Goal: Task Accomplishment & Management: Complete application form

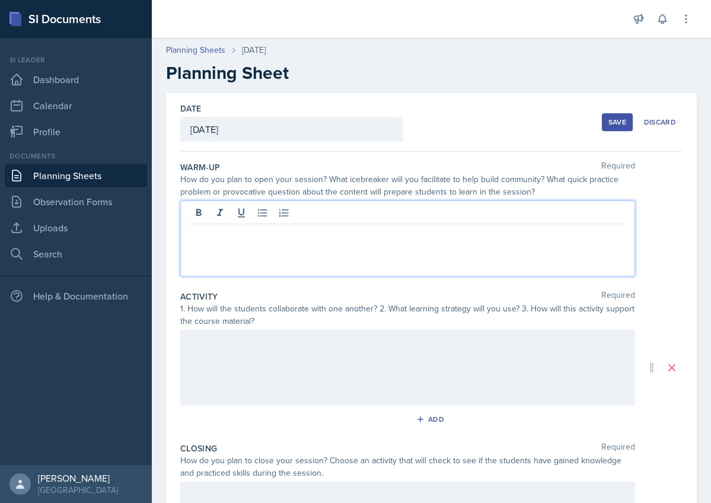
click at [183, 166] on label "Warm-Up" at bounding box center [200, 167] width 40 height 12
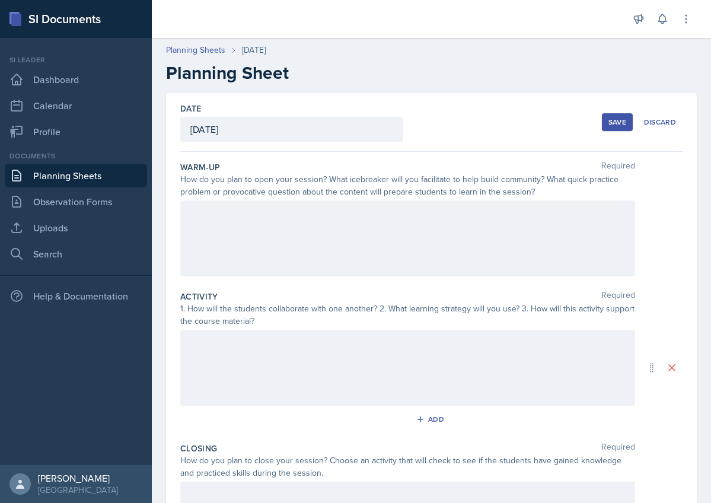
click at [183, 166] on label "Warm-Up" at bounding box center [200, 167] width 40 height 12
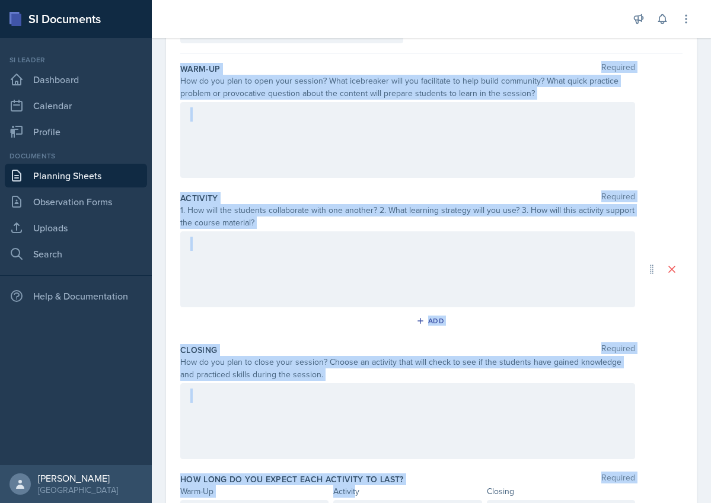
scroll to position [106, 0]
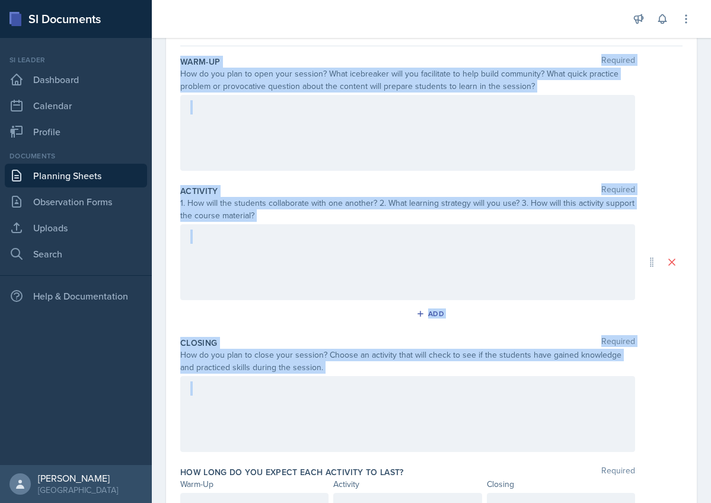
drag, startPoint x: 180, startPoint y: 163, endPoint x: 545, endPoint y: 458, distance: 469.6
click at [545, 458] on div "Date [DATE] [DATE] 31 1 2 3 4 5 6 7 8 9 10 11 12 13 14 15 16 17 18 19 20 21 22 …" at bounding box center [431, 262] width 531 height 549
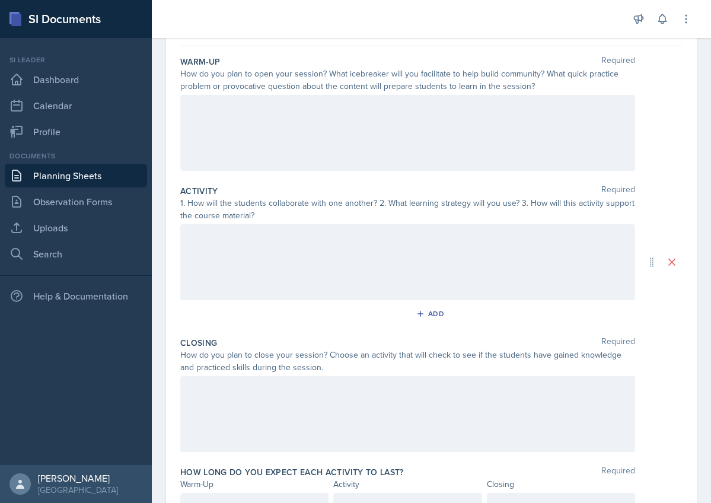
click at [544, 458] on div "Closing Required How do you plan to close your session? Choose an activity that…" at bounding box center [431, 396] width 503 height 129
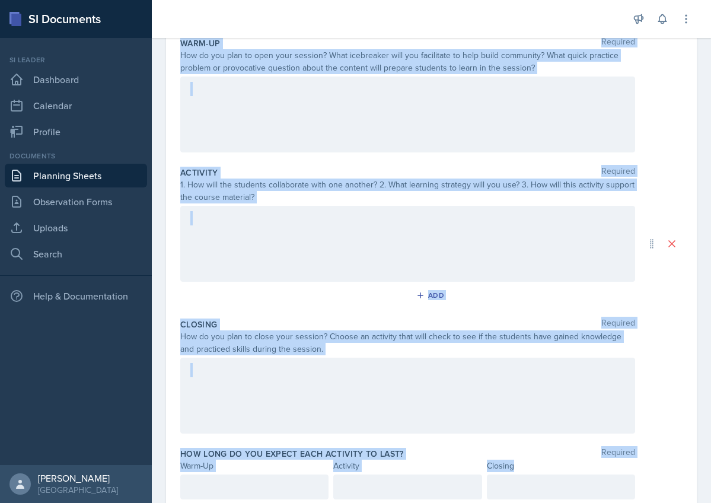
scroll to position [168, 0]
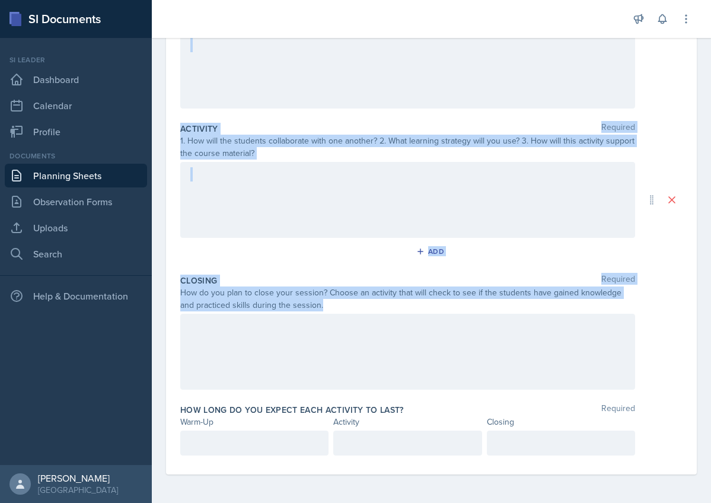
drag, startPoint x: 182, startPoint y: 165, endPoint x: 382, endPoint y: 396, distance: 306.2
click at [382, 396] on div "Warm-Up Required How do you plan to open your session? What icebreaker will you…" at bounding box center [431, 229] width 503 height 491
copy div "Warm-Up Required How do you plan to open your session? What icebreaker will you…"
click at [298, 186] on div at bounding box center [407, 200] width 455 height 76
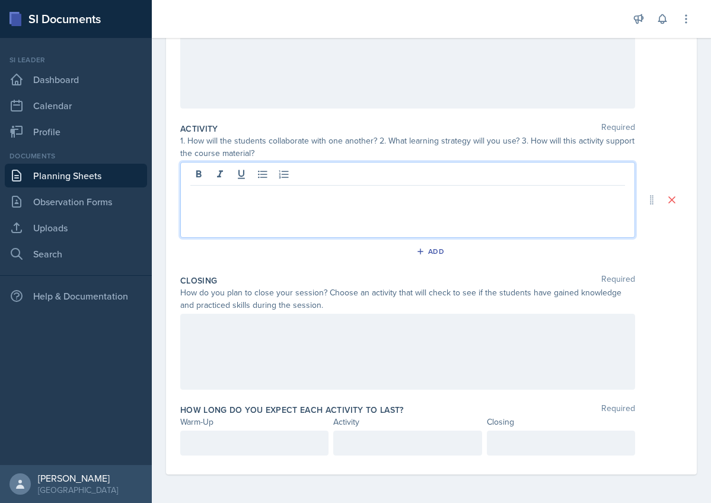
scroll to position [0, 0]
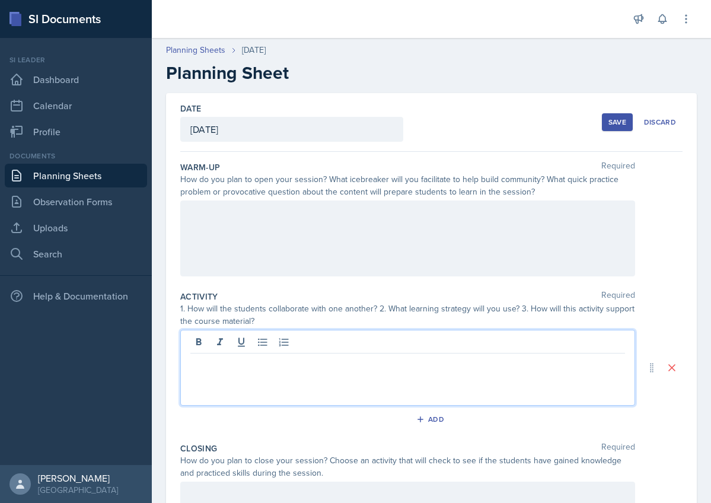
click at [277, 206] on div at bounding box center [407, 239] width 455 height 76
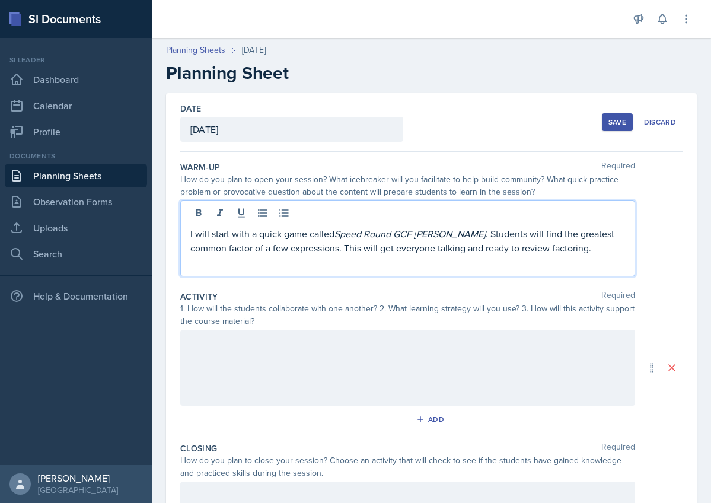
click at [273, 341] on div at bounding box center [407, 368] width 455 height 76
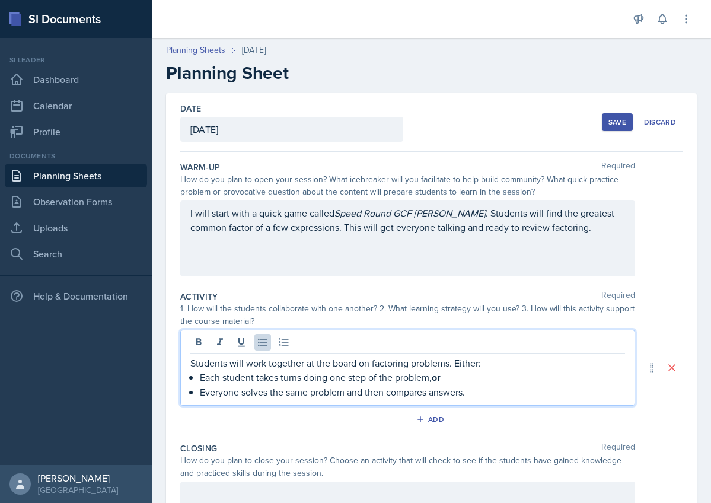
click at [436, 377] on strong "or" at bounding box center [436, 378] width 9 height 14
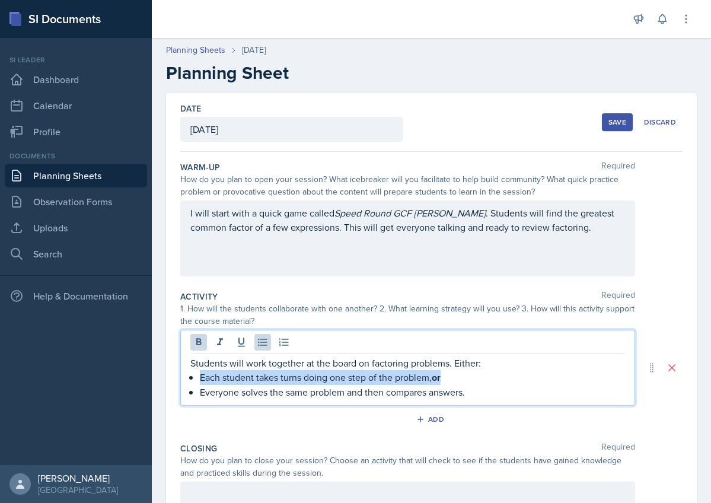
click at [436, 377] on strong "or" at bounding box center [436, 378] width 9 height 14
click at [199, 343] on icon at bounding box center [199, 342] width 12 height 12
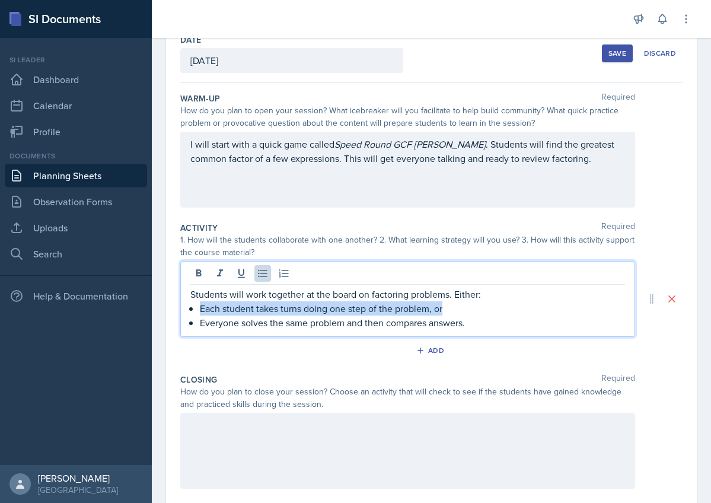
scroll to position [81, 0]
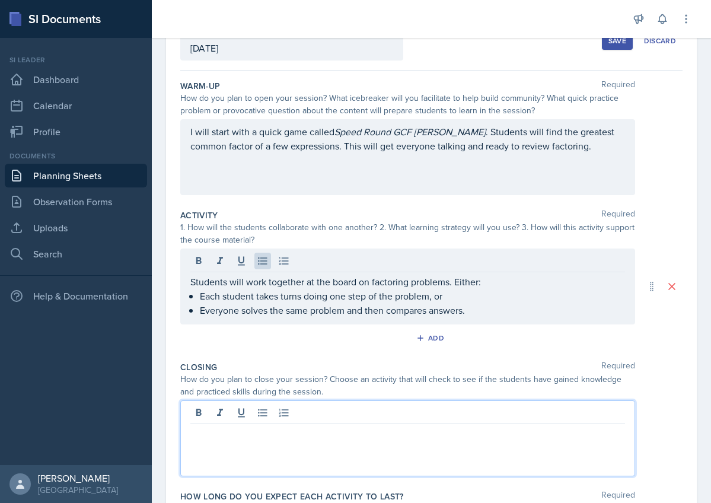
click at [287, 410] on div at bounding box center [407, 439] width 455 height 76
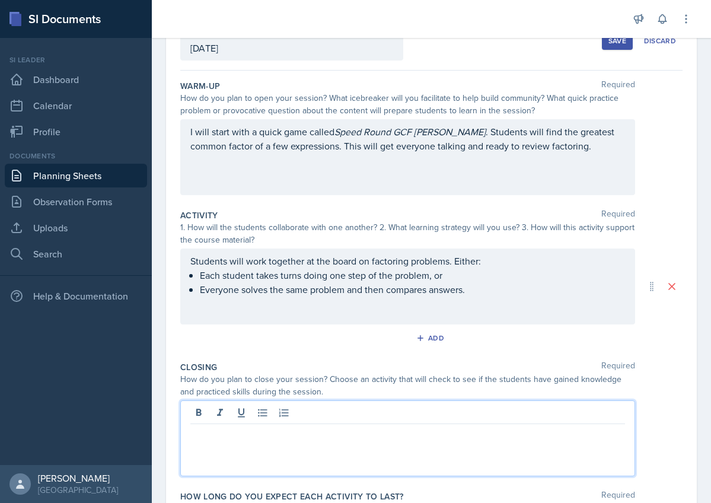
paste div
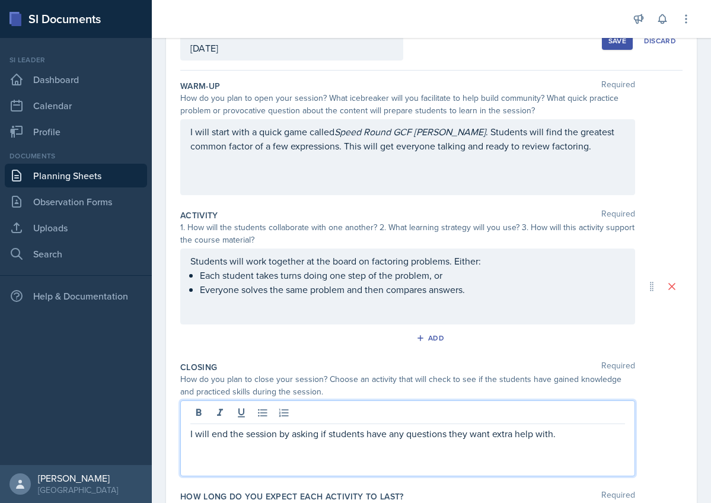
scroll to position [168, 0]
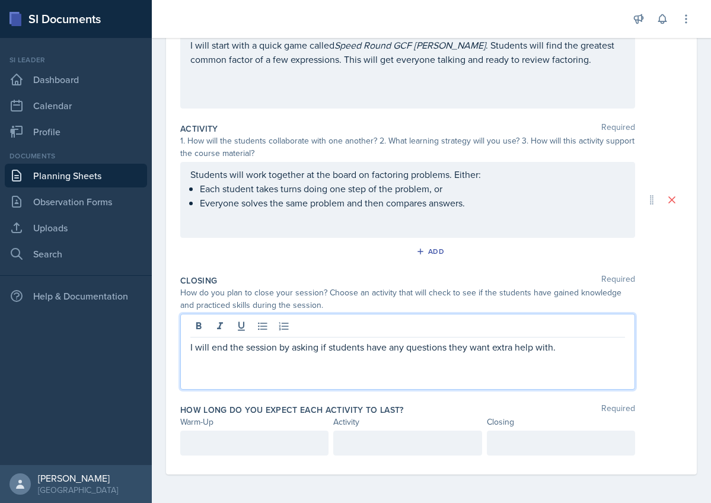
click at [270, 443] on div at bounding box center [254, 443] width 148 height 25
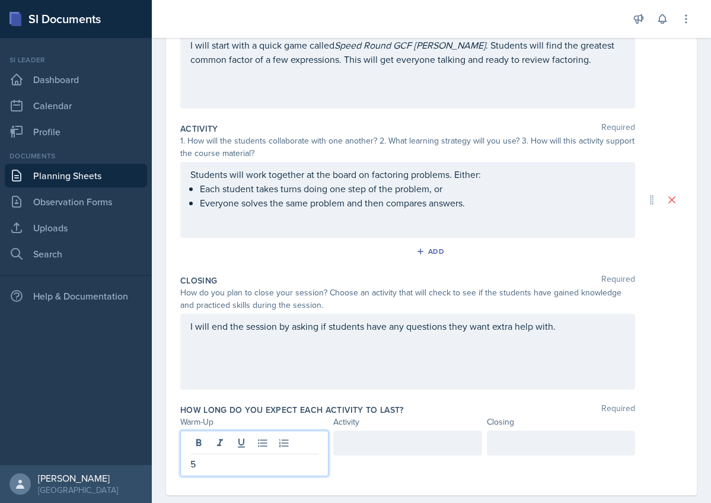
click at [376, 450] on div at bounding box center [407, 443] width 148 height 25
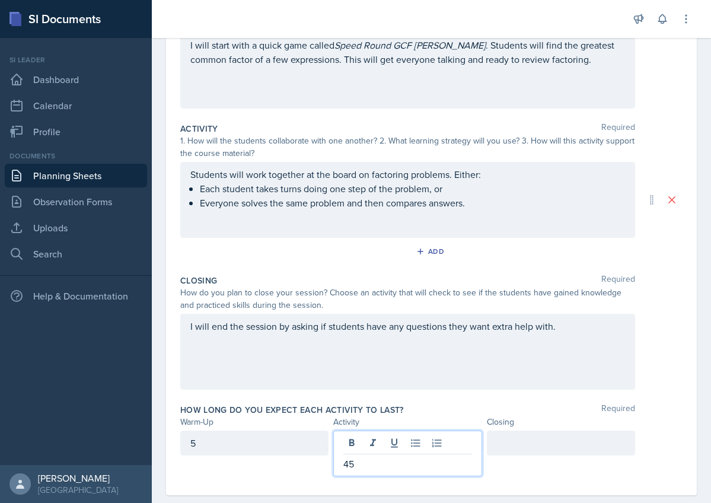
click at [517, 444] on div at bounding box center [561, 443] width 148 height 25
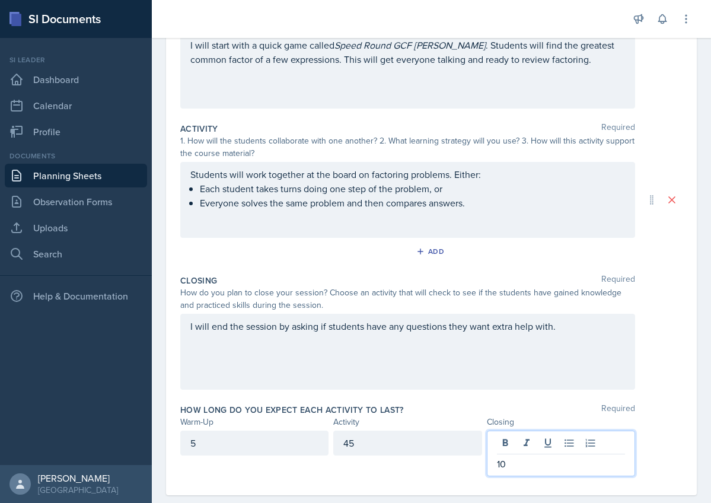
click at [366, 478] on div "How long do you expect each activity to last? Required Warm-Up Activity Closing…" at bounding box center [431, 442] width 503 height 87
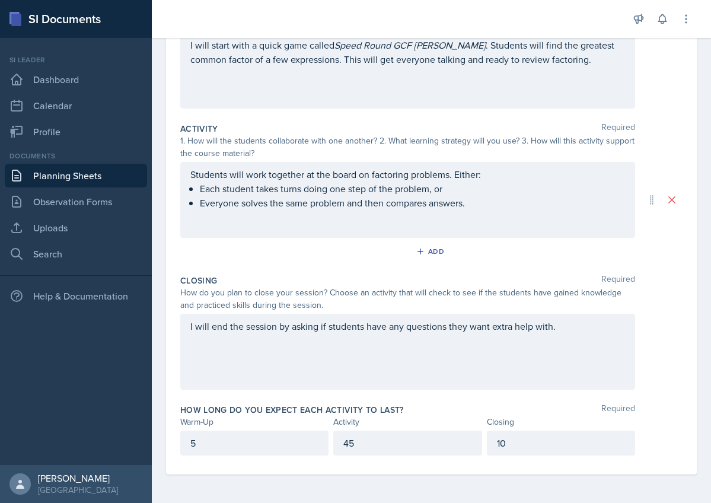
scroll to position [0, 0]
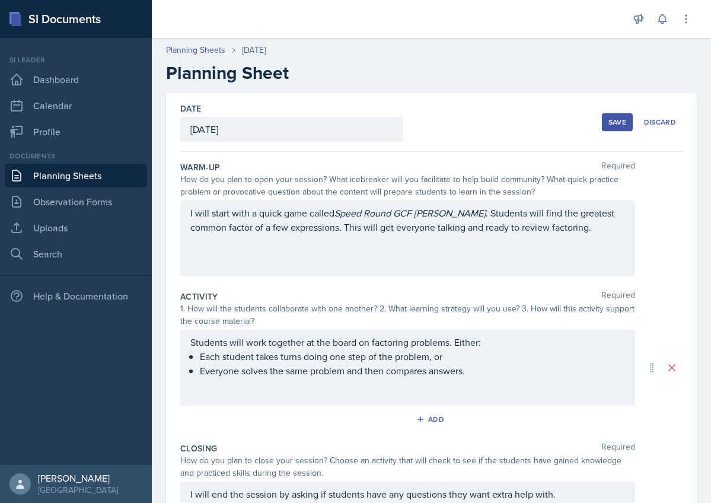
click at [618, 122] on div "Save" at bounding box center [618, 121] width 18 height 9
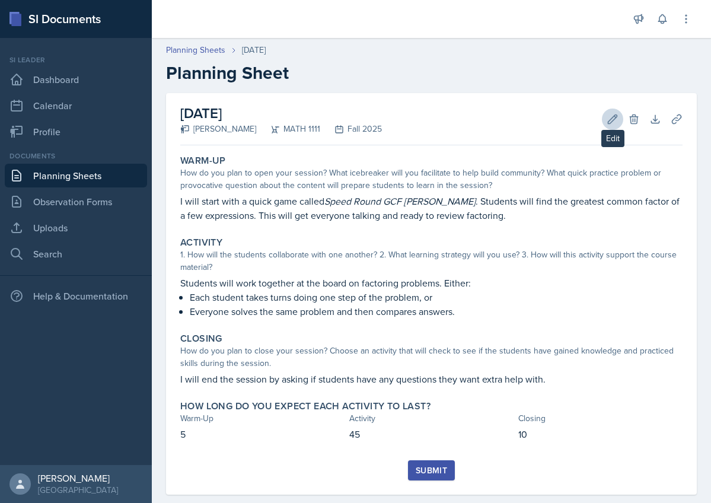
click at [612, 119] on icon at bounding box center [613, 119] width 9 height 9
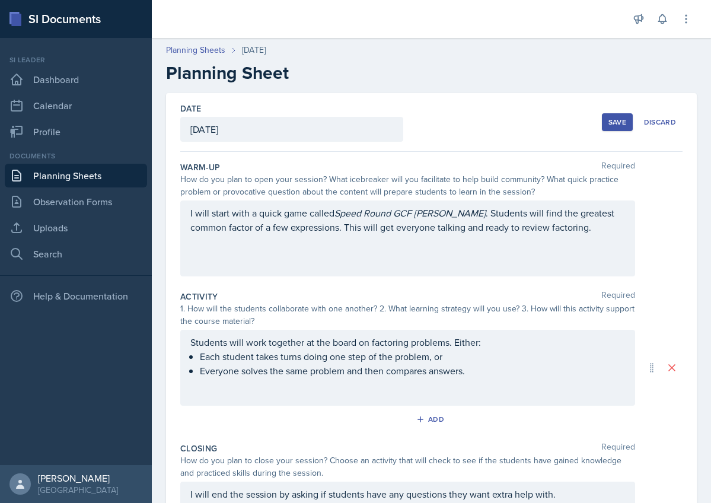
scroll to position [168, 0]
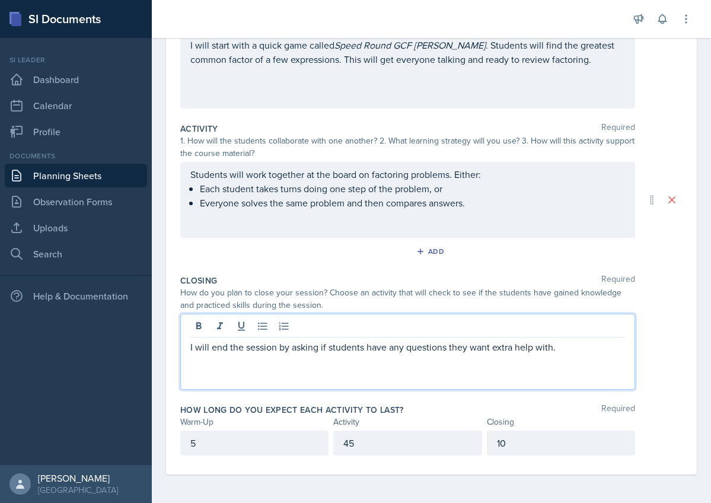
click at [583, 331] on div "I will end the session by asking if students have any questions they want extra…" at bounding box center [407, 352] width 455 height 76
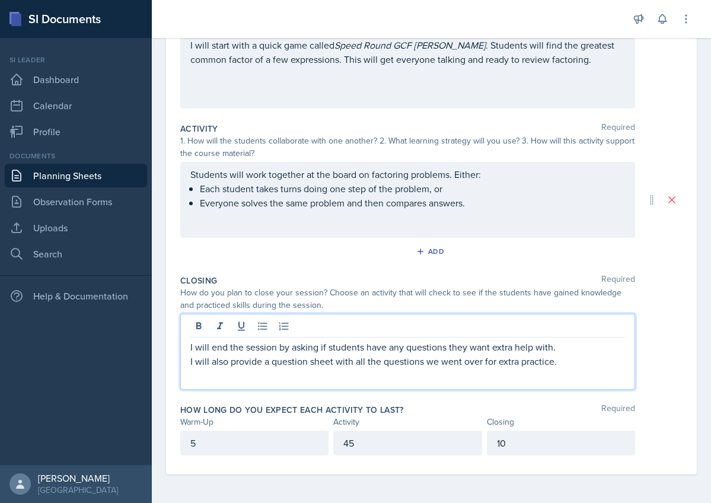
scroll to position [0, 0]
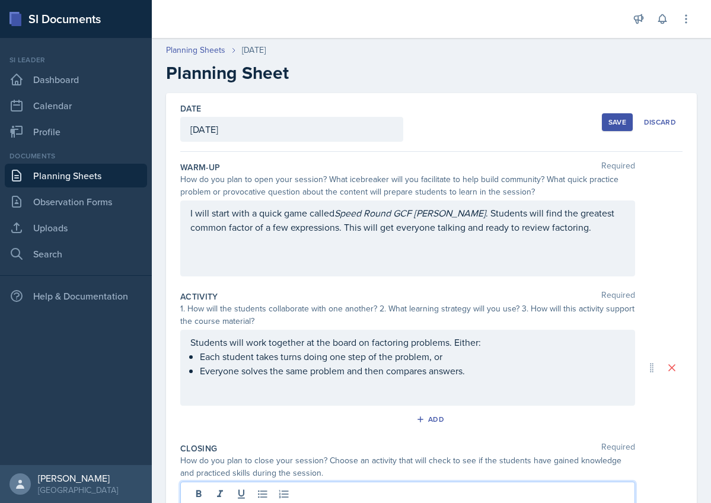
click at [611, 124] on div "Save" at bounding box center [618, 121] width 18 height 9
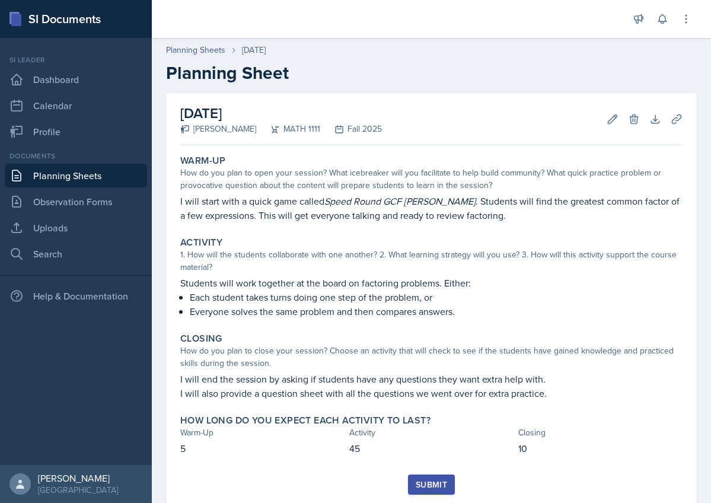
scroll to position [34, 0]
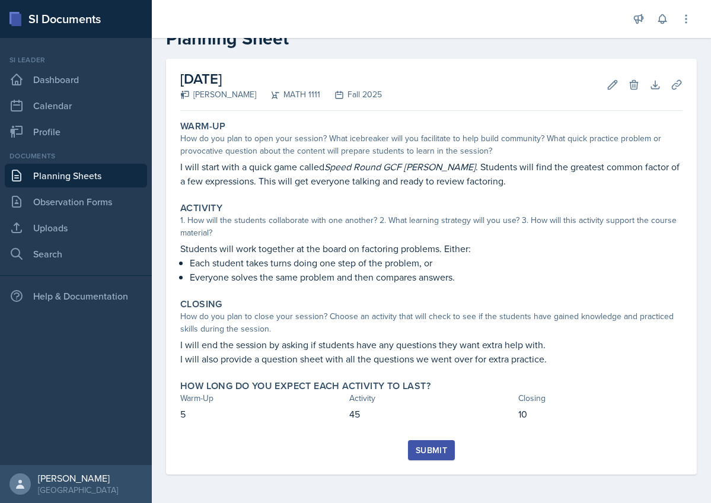
click at [430, 450] on div "Submit" at bounding box center [431, 450] width 31 height 9
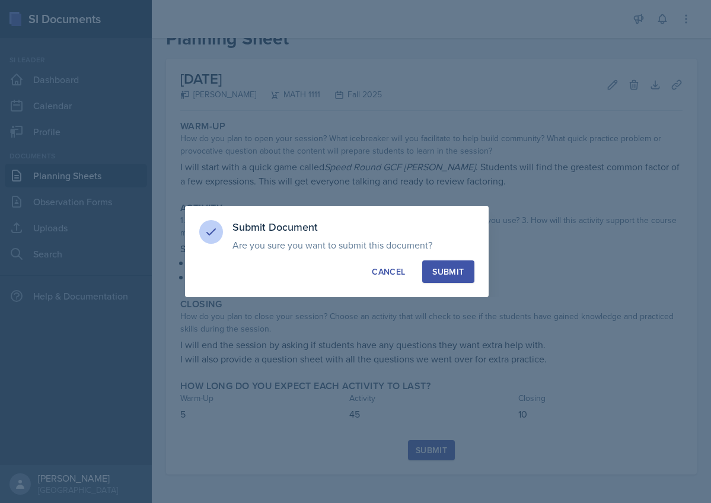
click at [444, 272] on div "Submit" at bounding box center [448, 272] width 31 height 12
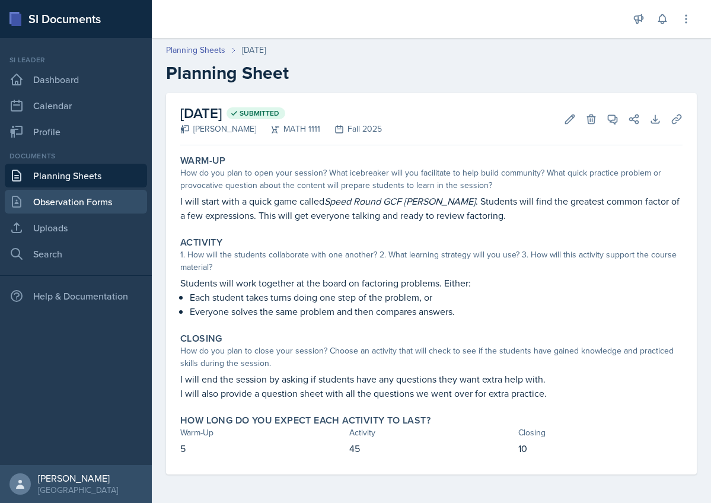
click at [82, 209] on link "Observation Forms" at bounding box center [76, 202] width 142 height 24
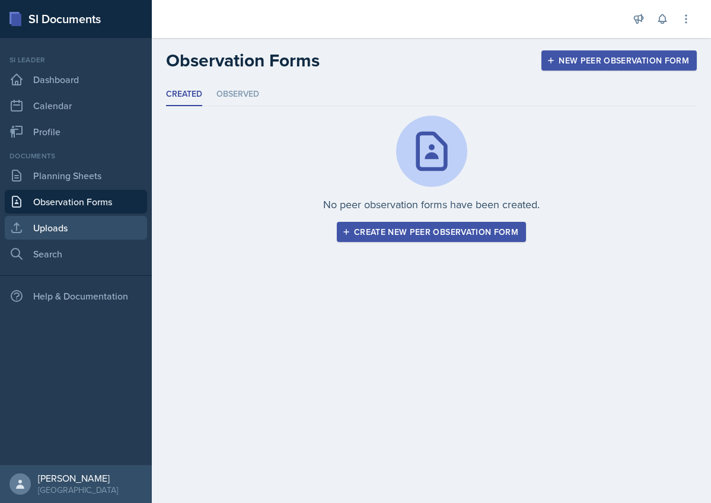
click at [85, 230] on link "Uploads" at bounding box center [76, 228] width 142 height 24
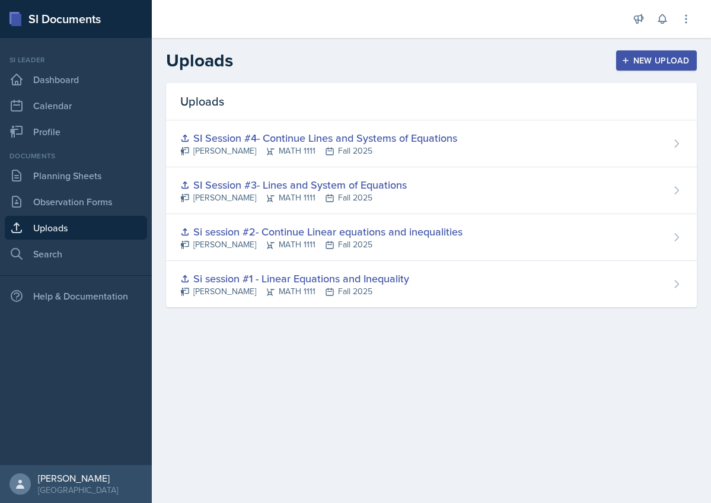
click at [653, 54] on button "New Upload" at bounding box center [657, 60] width 81 height 20
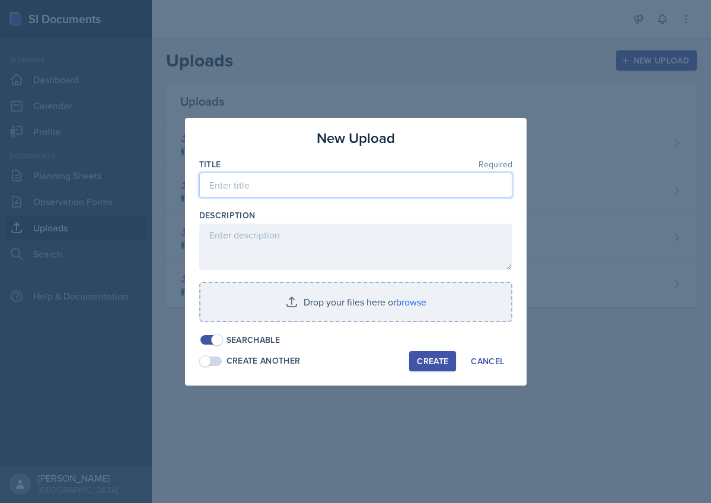
click at [312, 185] on input at bounding box center [355, 185] width 313 height 25
type input "F"
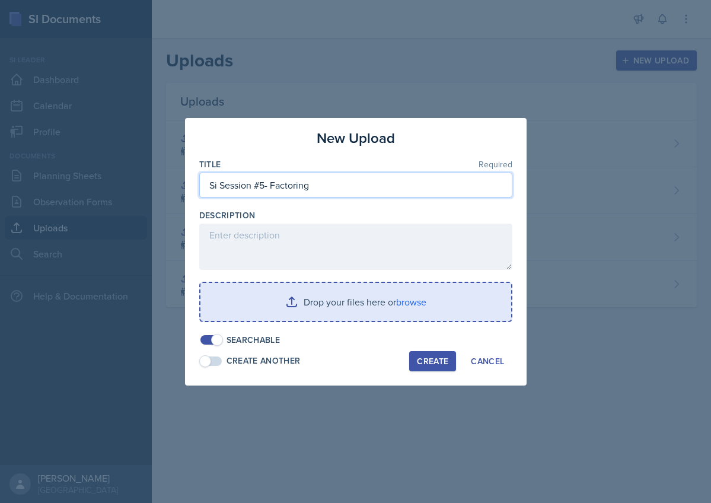
type input "Si Session #5- Factoring"
click at [290, 309] on input "file" at bounding box center [356, 302] width 311 height 38
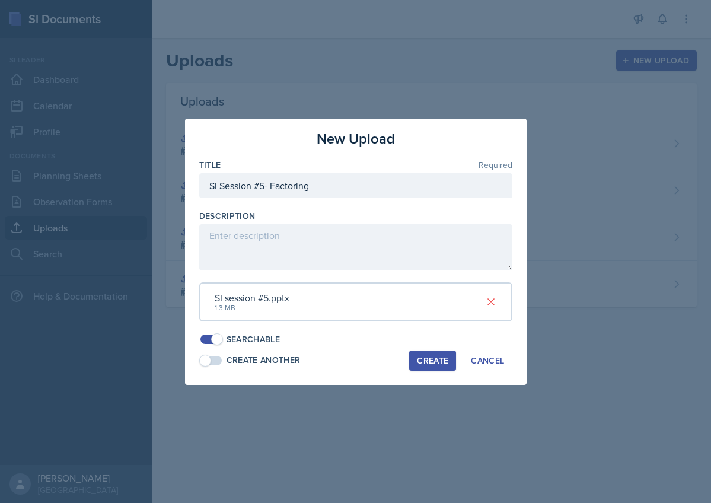
click at [447, 356] on div "Create" at bounding box center [432, 360] width 31 height 9
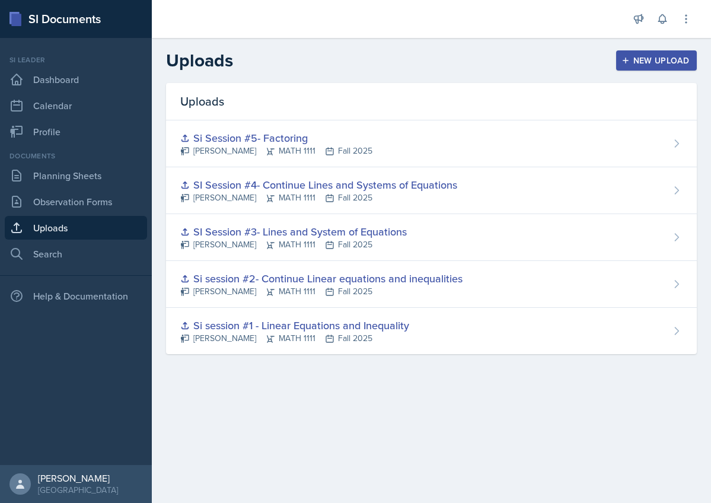
click at [640, 56] on div "New Upload" at bounding box center [657, 60] width 66 height 9
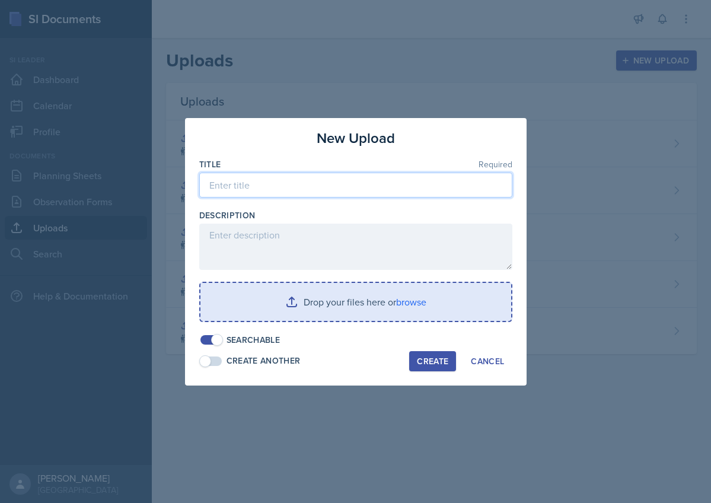
click at [319, 189] on input at bounding box center [355, 185] width 313 height 25
type input "Si Session #5- Factoring Sheet"
click at [310, 312] on input "file" at bounding box center [356, 302] width 311 height 38
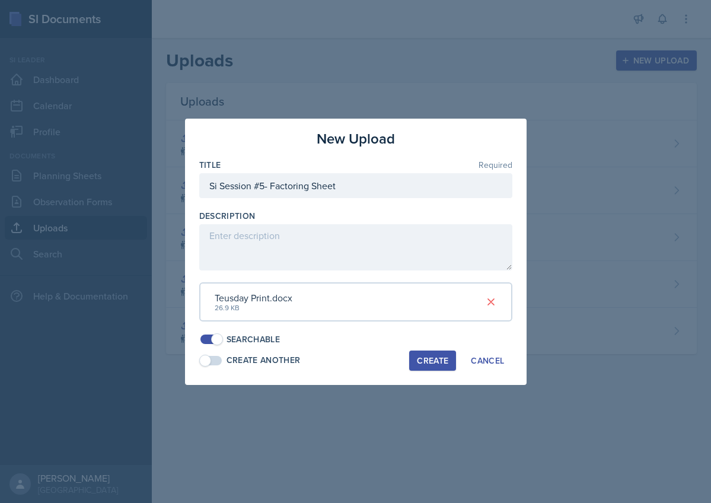
click at [428, 357] on div "Create" at bounding box center [432, 360] width 31 height 9
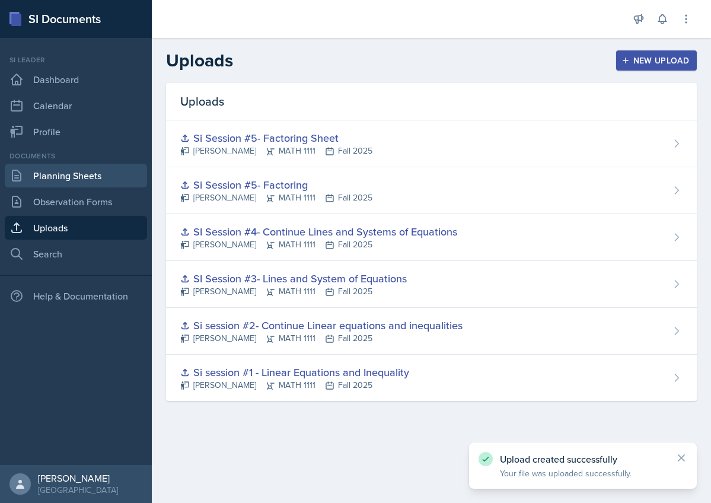
click at [69, 171] on link "Planning Sheets" at bounding box center [76, 176] width 142 height 24
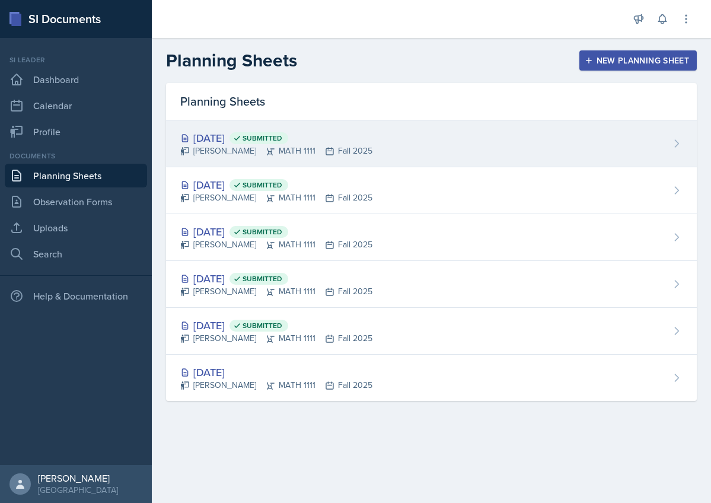
click at [232, 134] on div "[DATE] Submitted" at bounding box center [276, 138] width 192 height 16
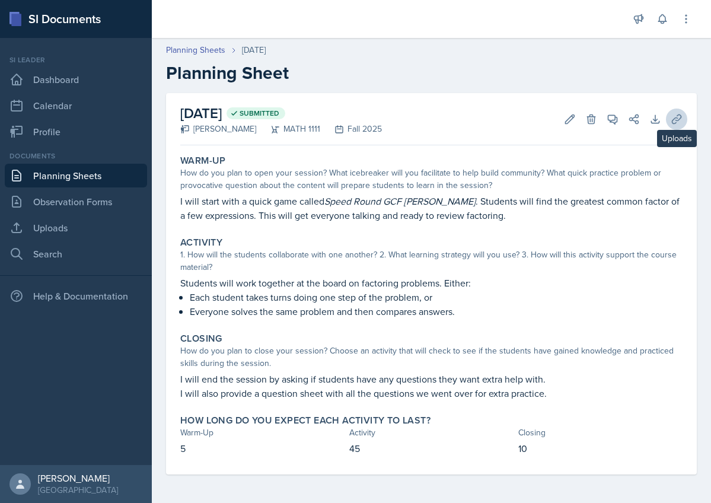
click at [675, 121] on icon at bounding box center [677, 119] width 12 height 12
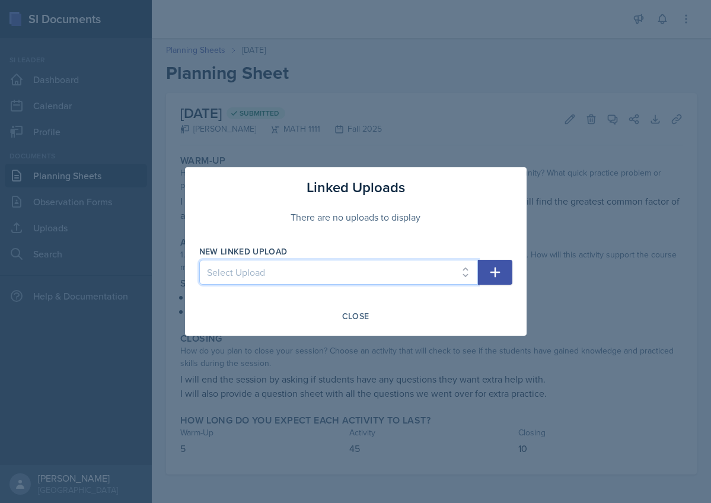
select select "4996199c-af66-46ba-95c1-fb0cf69e2ade"
click at [497, 268] on icon "button" at bounding box center [495, 272] width 14 height 14
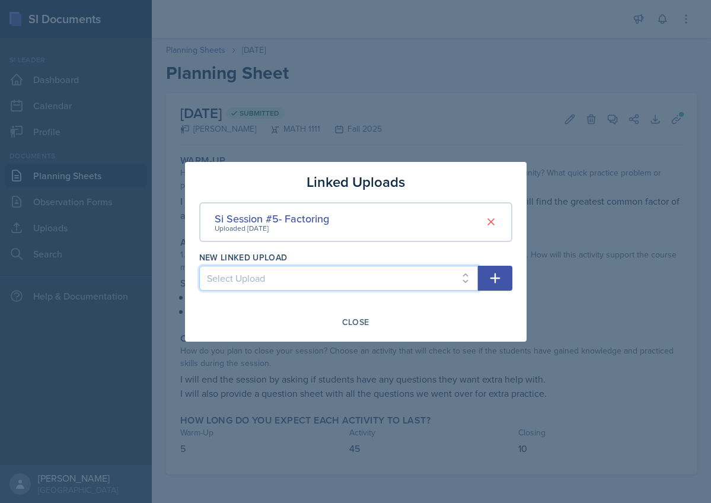
select select "14bf9732-2f85-4b67-82ec-2549b4dcda2a"
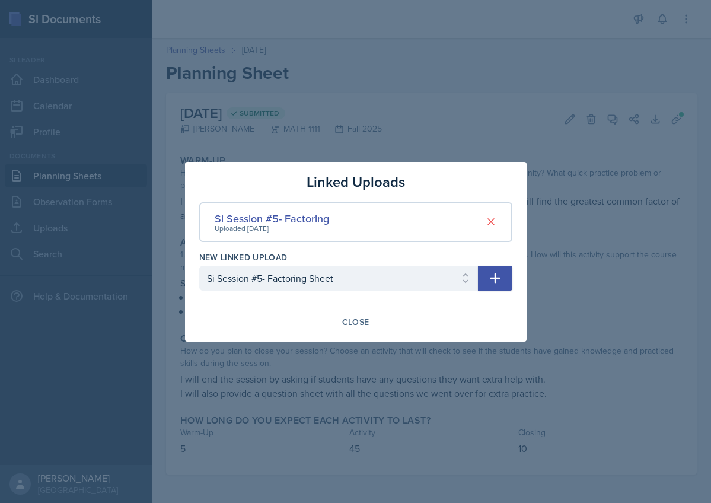
click at [499, 275] on icon "button" at bounding box center [495, 278] width 14 height 14
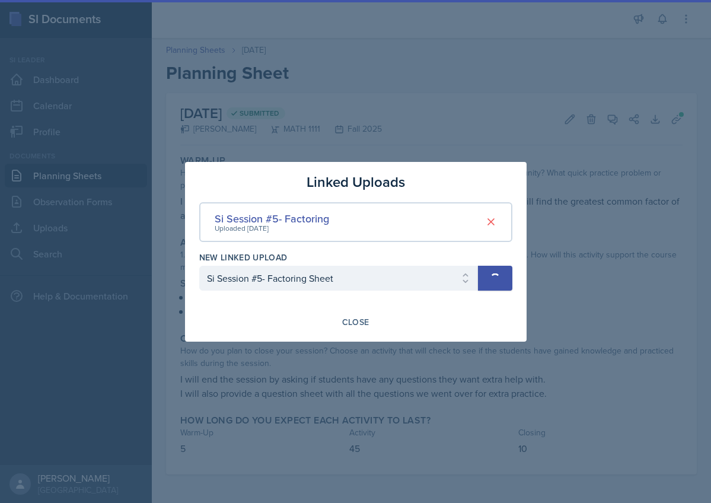
select select
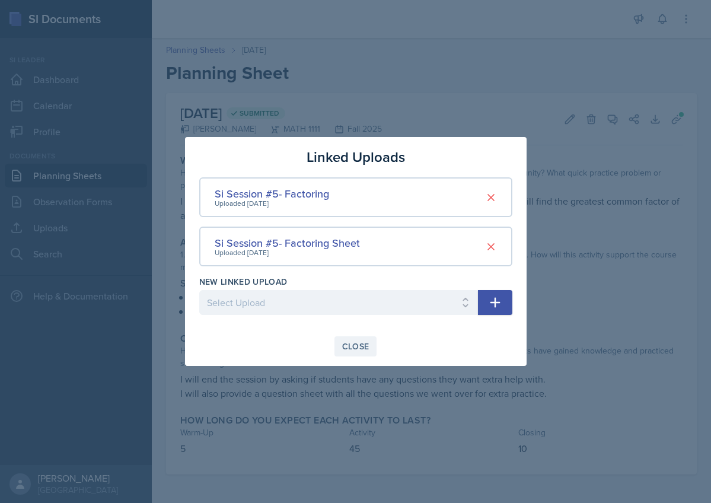
click at [360, 344] on div "Close" at bounding box center [355, 346] width 27 height 9
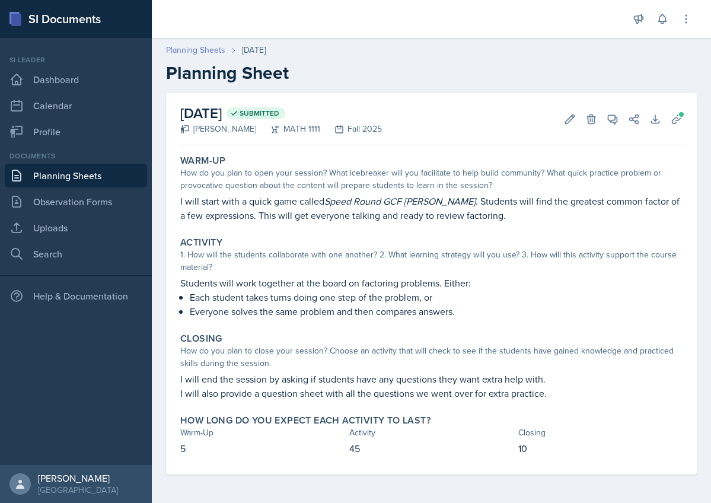
click at [201, 46] on link "Planning Sheets" at bounding box center [195, 50] width 59 height 12
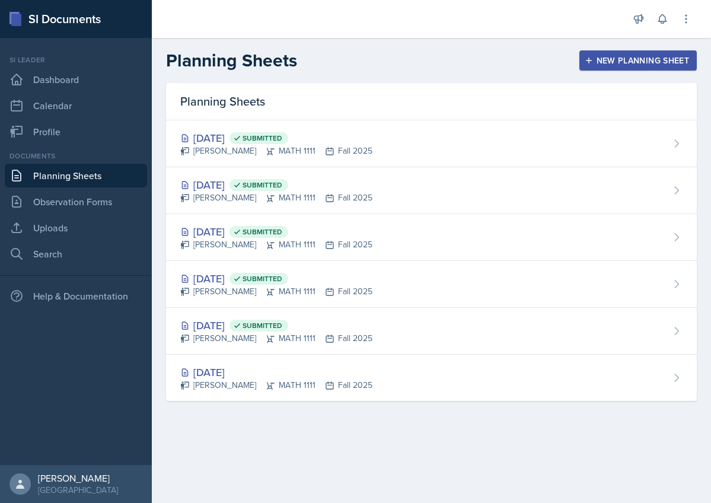
click at [608, 50] on button "New Planning Sheet" at bounding box center [638, 60] width 117 height 20
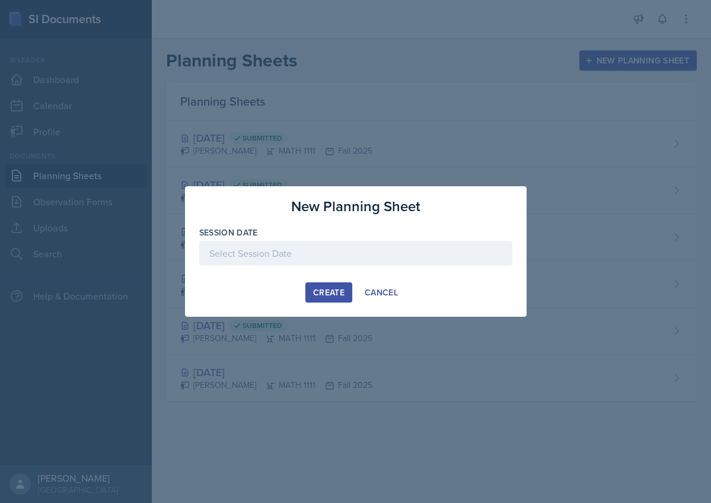
click at [264, 259] on div at bounding box center [355, 253] width 313 height 25
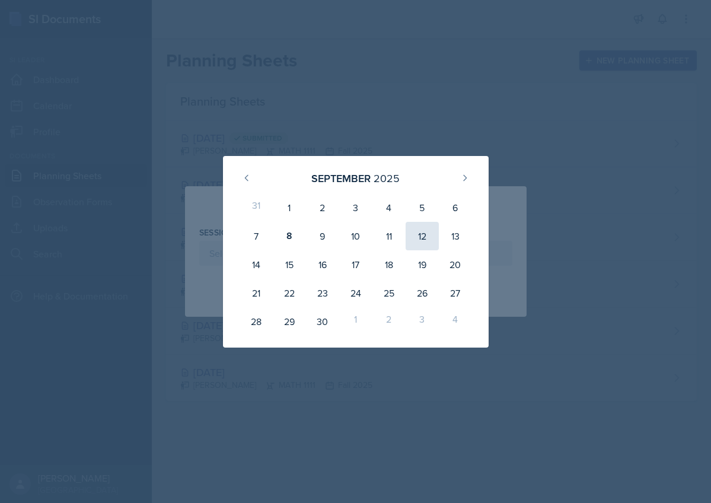
click at [415, 233] on div "12" at bounding box center [422, 236] width 33 height 28
type input "[DATE]"
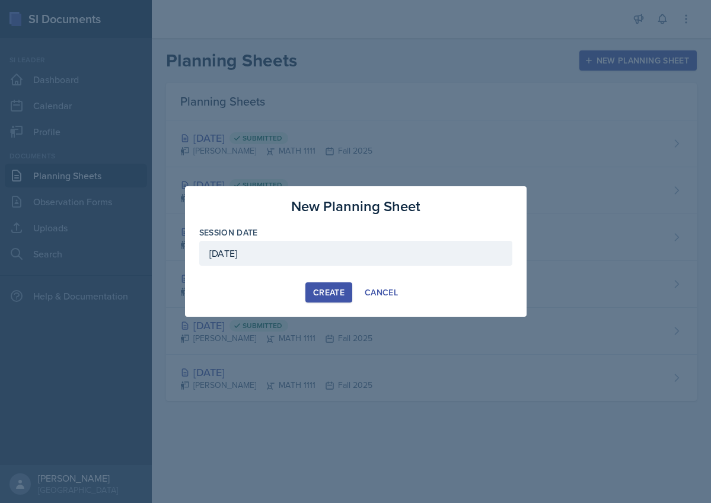
click at [331, 293] on div "Create" at bounding box center [328, 292] width 31 height 9
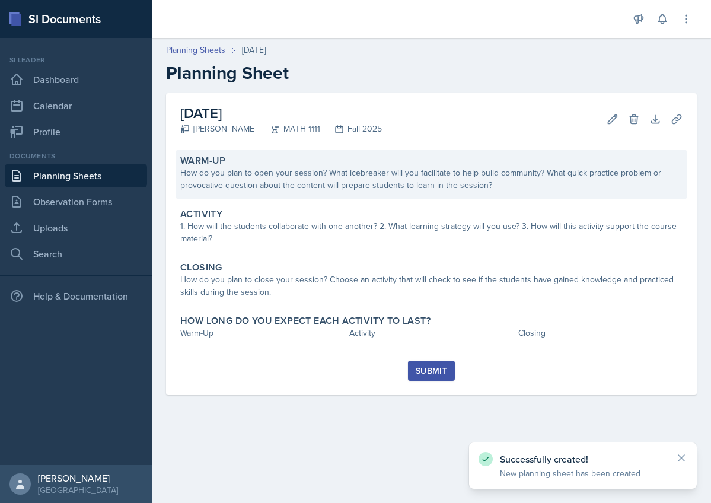
click at [352, 176] on div "How do you plan to open your session? What icebreaker will you facilitate to he…" at bounding box center [431, 179] width 503 height 25
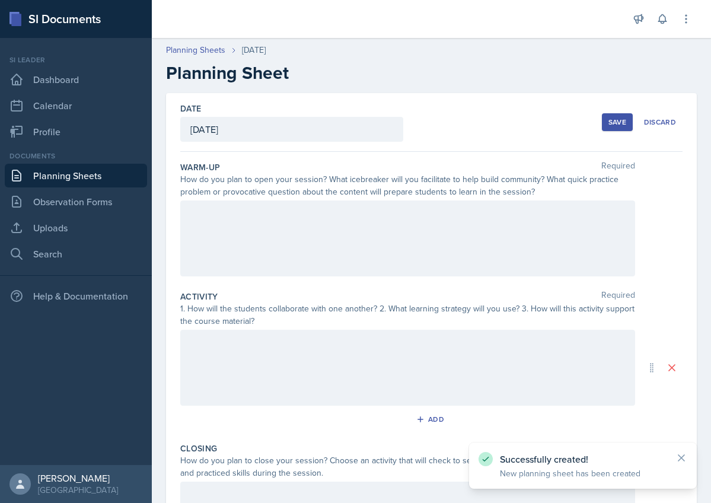
click at [247, 218] on div at bounding box center [407, 239] width 455 height 76
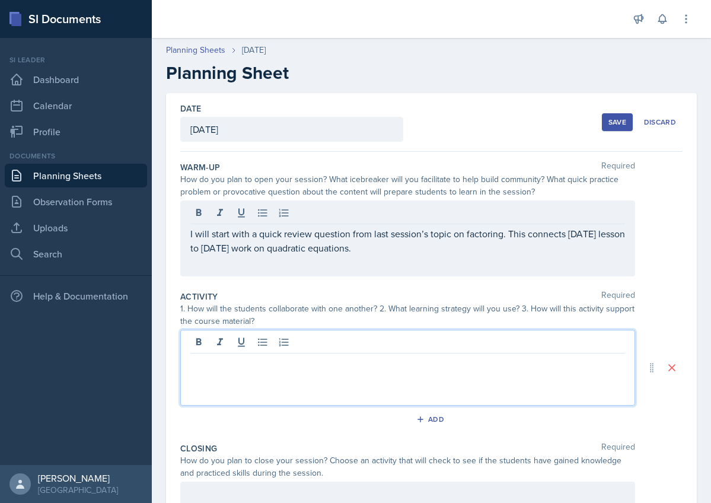
click at [287, 336] on div at bounding box center [407, 368] width 455 height 76
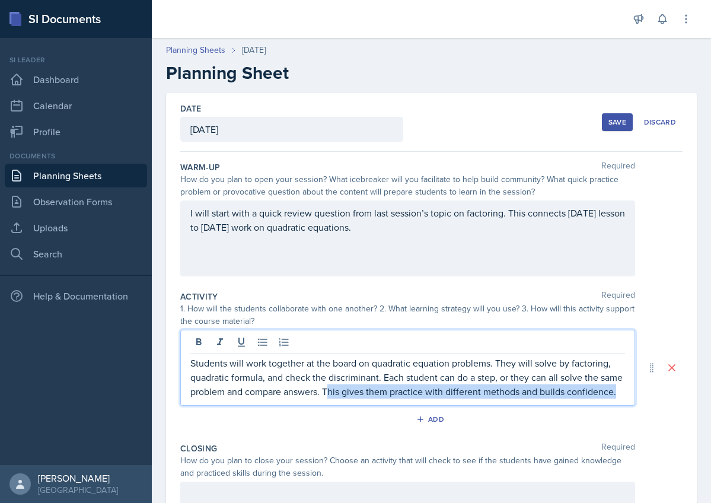
drag, startPoint x: 327, startPoint y: 392, endPoint x: 635, endPoint y: 392, distance: 308.0
click at [635, 392] on div "Students will work together at the board on quadratic equation problems. They w…" at bounding box center [407, 368] width 455 height 76
click at [617, 394] on p "Students will work together at the board on quadratic equation problems. They w…" at bounding box center [407, 377] width 435 height 43
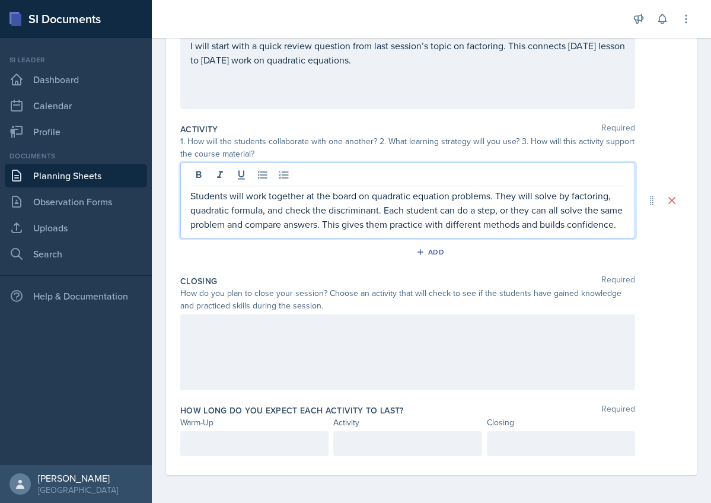
scroll to position [168, 0]
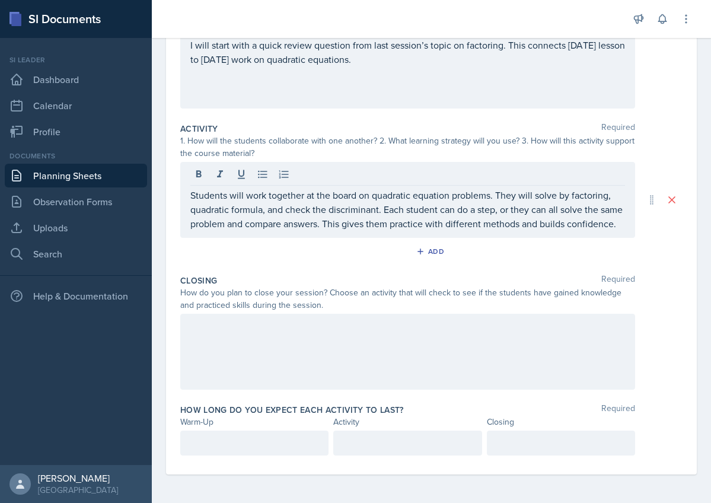
click at [307, 357] on div at bounding box center [407, 352] width 455 height 76
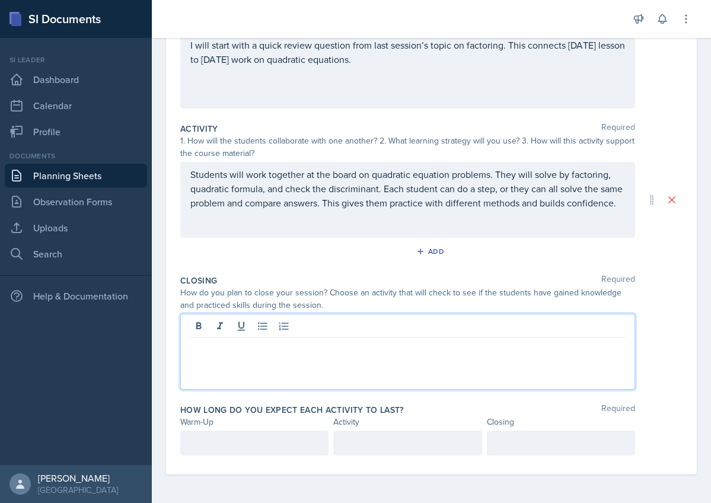
paste div
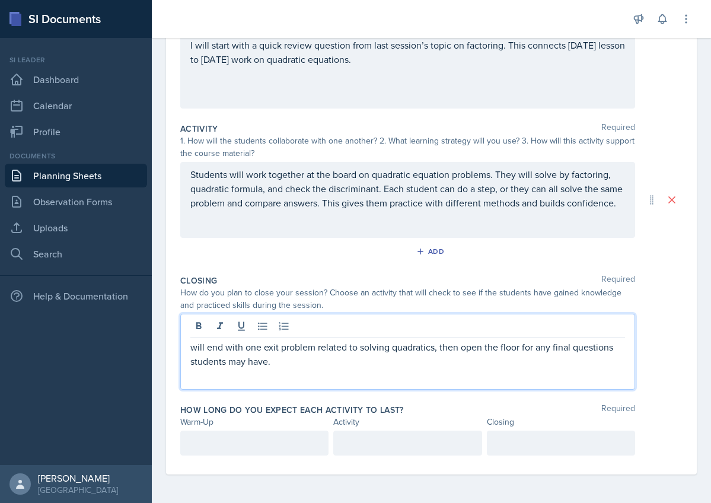
click at [192, 350] on p "will end with one exit problem related to solving quadratics, then open the flo…" at bounding box center [407, 354] width 435 height 28
drag, startPoint x: 319, startPoint y: 347, endPoint x: 268, endPoint y: 350, distance: 51.1
click at [268, 350] on p "I will end with one exit problem related to solving quadratics, then open the f…" at bounding box center [407, 354] width 435 height 28
drag, startPoint x: 458, startPoint y: 348, endPoint x: 530, endPoint y: 347, distance: 73.0
click at [530, 347] on p "I will end with one problem that combines everything related to solving quadrat…" at bounding box center [407, 354] width 435 height 28
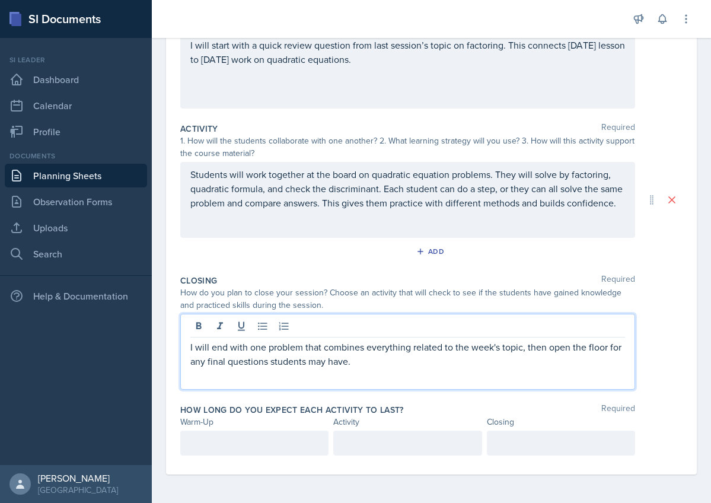
click at [272, 439] on div at bounding box center [254, 443] width 148 height 25
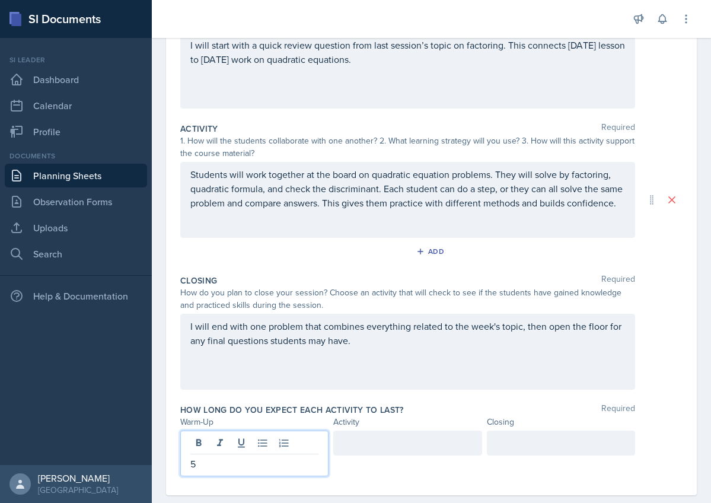
click at [382, 443] on div at bounding box center [407, 443] width 148 height 25
click at [212, 439] on div "5" at bounding box center [254, 454] width 148 height 46
click at [368, 440] on div at bounding box center [407, 443] width 148 height 25
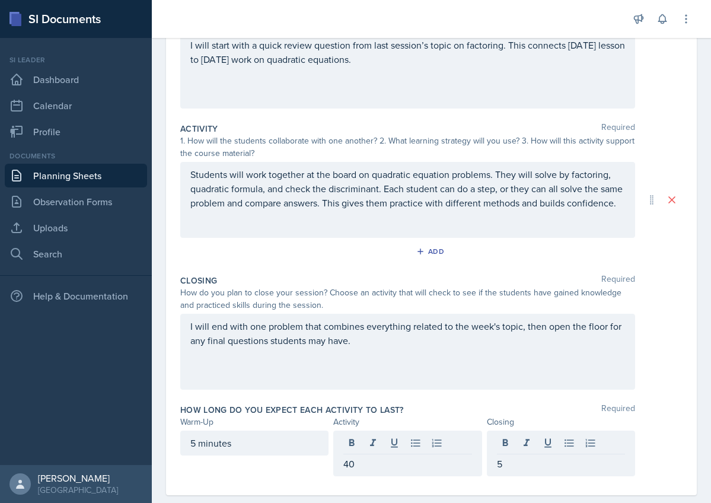
click at [465, 400] on div "How long do you expect each activity to last? Required Warm-Up Activity Closing…" at bounding box center [431, 442] width 503 height 87
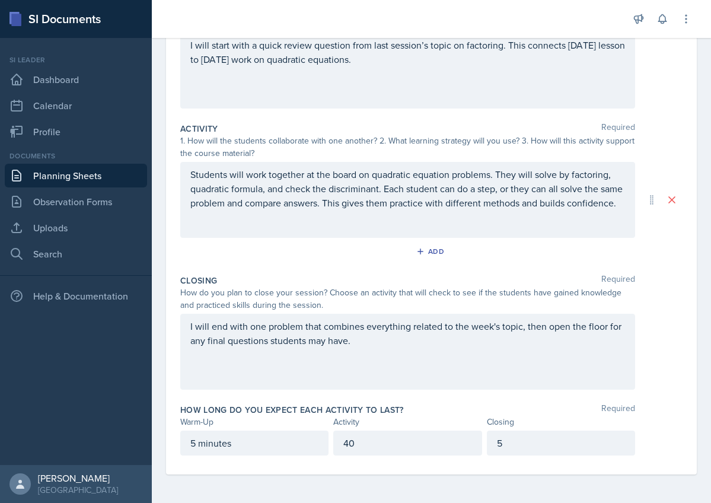
click at [520, 441] on div "5" at bounding box center [561, 443] width 148 height 25
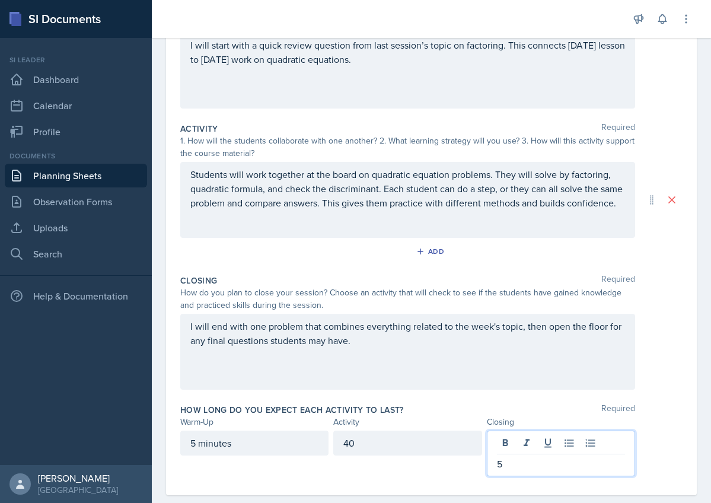
click at [448, 398] on div "Closing Required How do you plan to close your session? Choose an activity that…" at bounding box center [431, 334] width 503 height 129
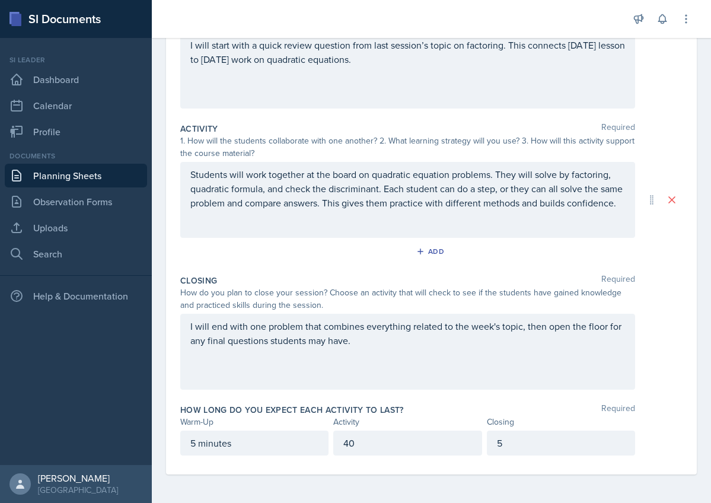
click at [277, 443] on div "5 minutes" at bounding box center [254, 443] width 148 height 25
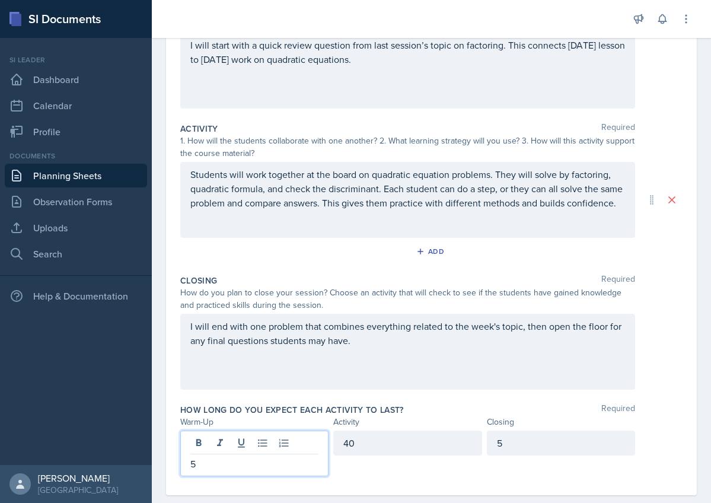
click at [576, 433] on div "5" at bounding box center [561, 443] width 148 height 25
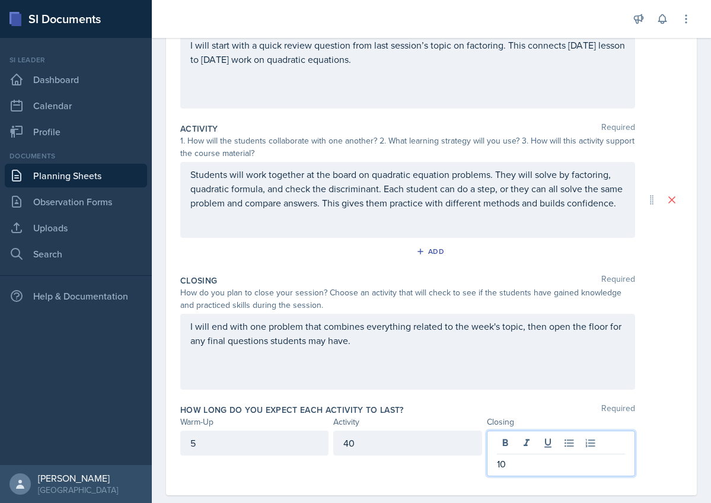
click at [377, 441] on div "40" at bounding box center [407, 443] width 148 height 25
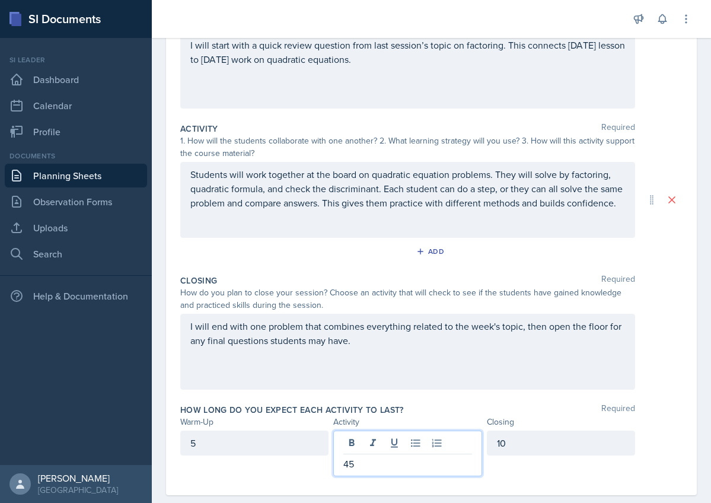
click at [534, 465] on div "10" at bounding box center [561, 454] width 148 height 46
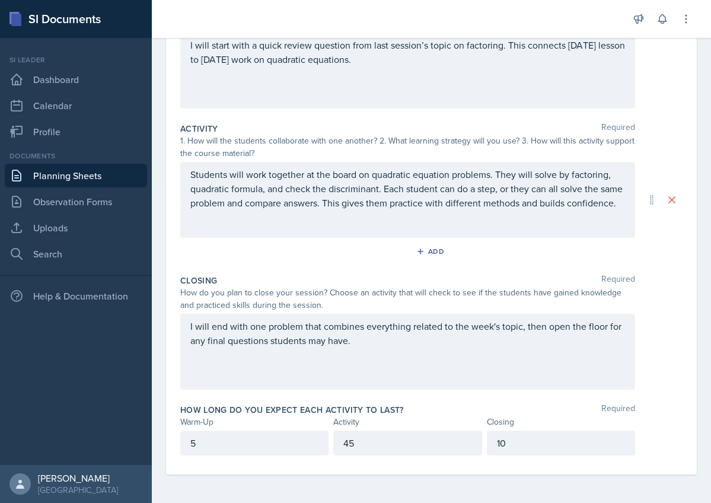
scroll to position [0, 0]
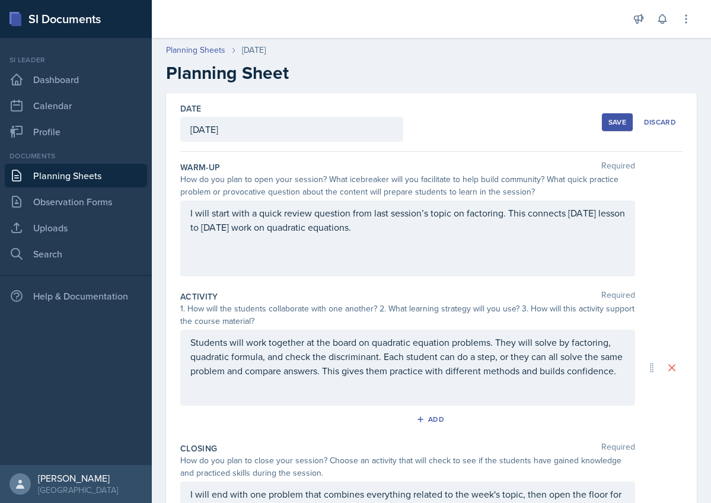
click at [613, 120] on div "Save" at bounding box center [618, 121] width 18 height 9
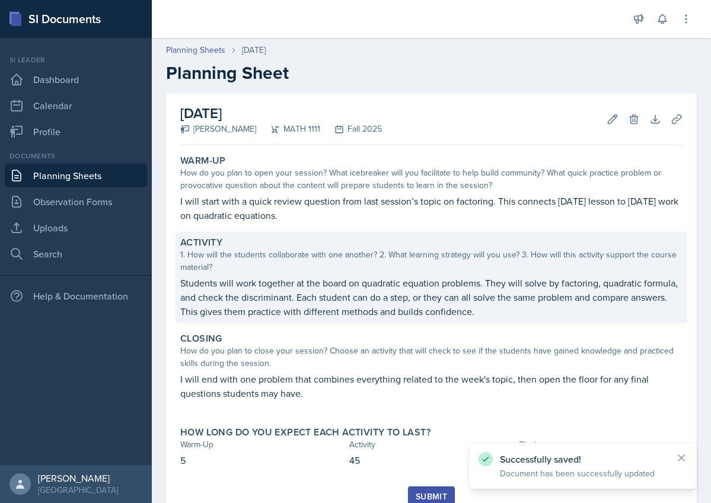
scroll to position [46, 0]
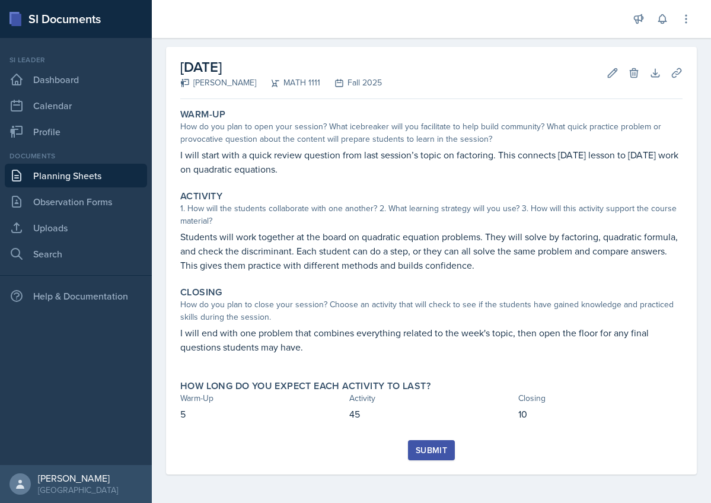
click at [432, 447] on div "Submit" at bounding box center [431, 450] width 31 height 9
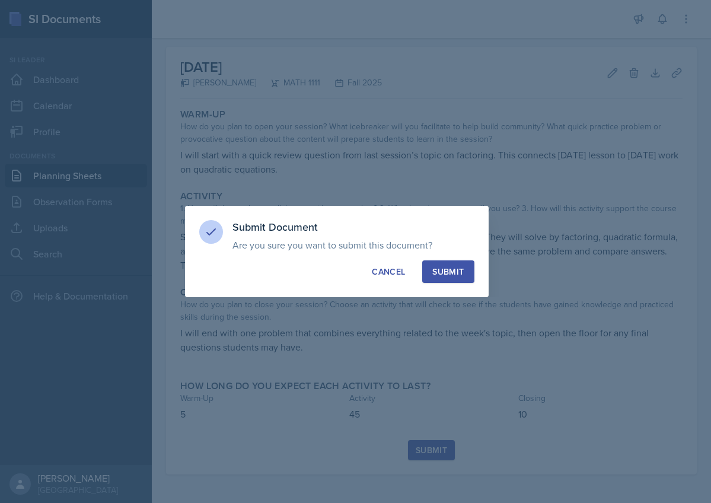
click at [440, 278] on button "Submit" at bounding box center [448, 271] width 52 height 23
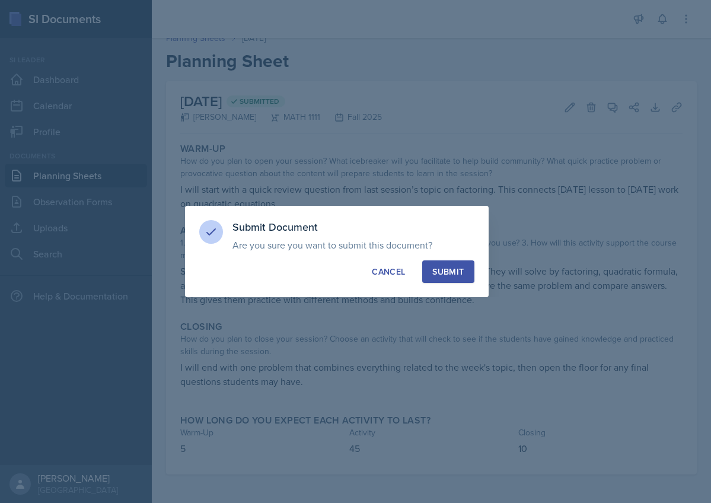
scroll to position [12, 0]
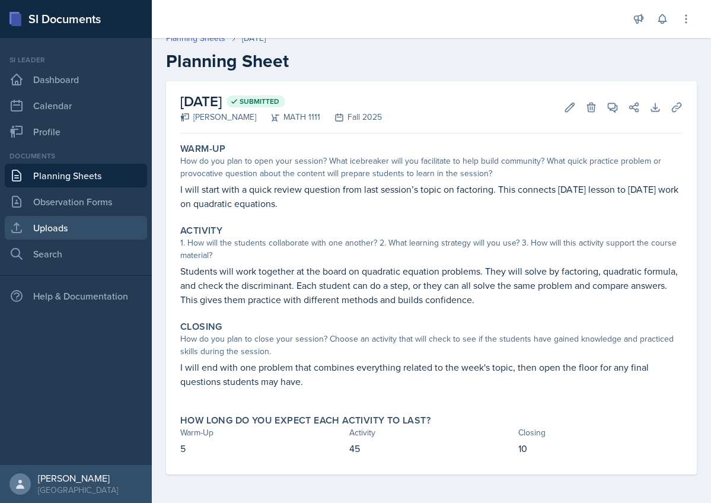
click at [53, 225] on link "Uploads" at bounding box center [76, 228] width 142 height 24
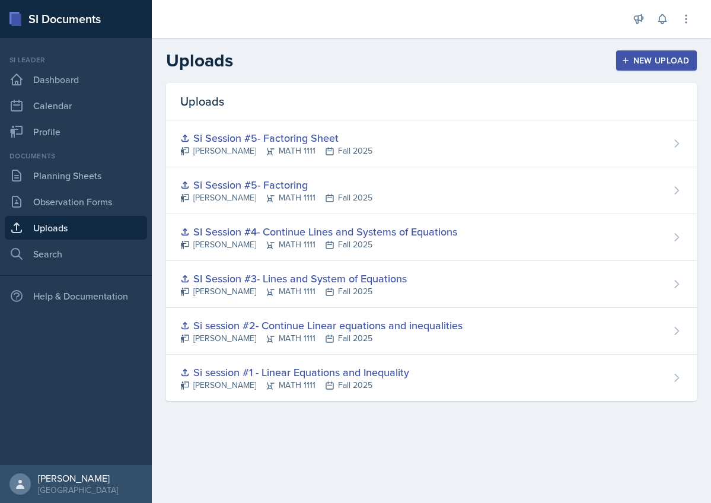
click at [629, 61] on icon "button" at bounding box center [626, 61] width 6 height 6
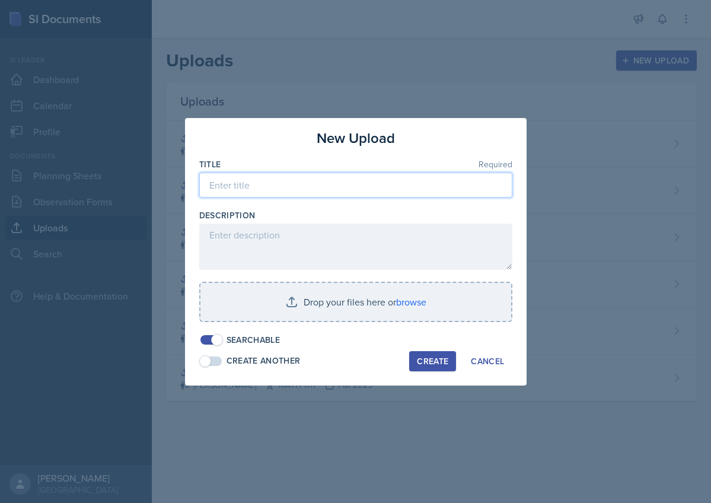
click at [251, 189] on input at bounding box center [355, 185] width 313 height 25
type input "s"
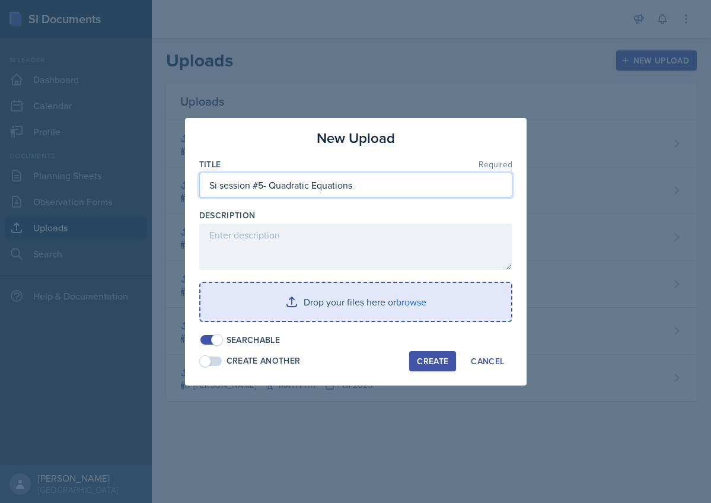
type input "Si session #5- Quadratic Equations"
click at [290, 308] on input "file" at bounding box center [356, 302] width 311 height 38
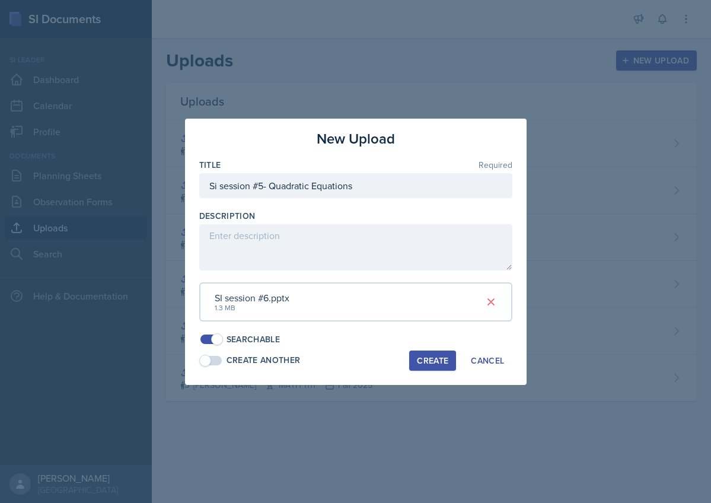
click at [434, 357] on div "Create" at bounding box center [432, 360] width 31 height 9
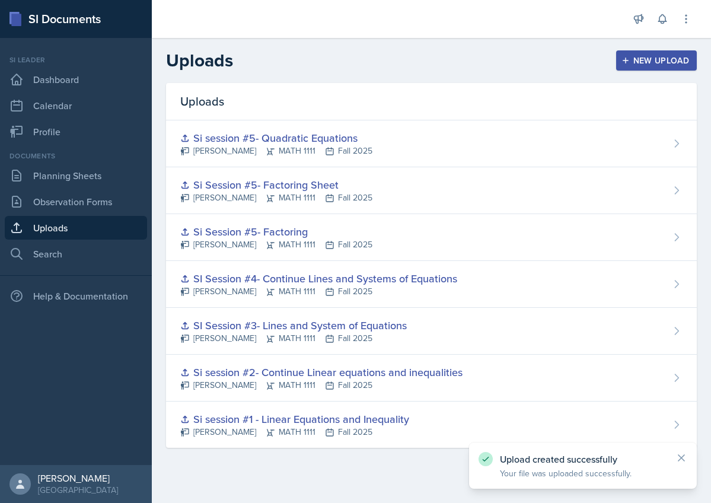
click at [646, 65] on div "New Upload" at bounding box center [657, 60] width 66 height 9
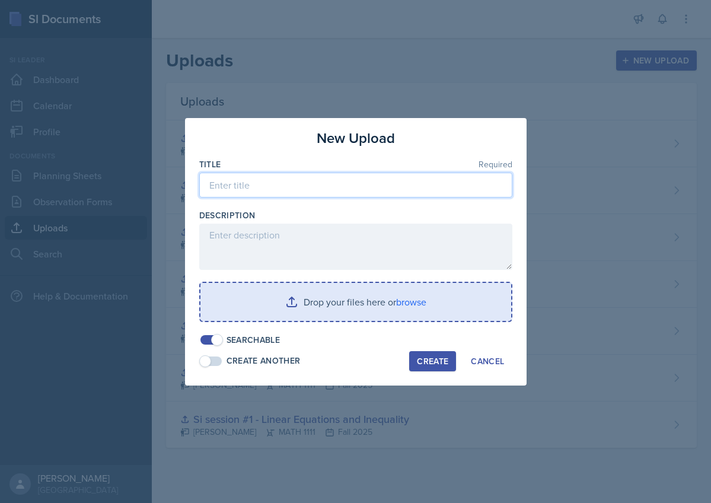
click at [258, 183] on input at bounding box center [355, 185] width 313 height 25
click at [439, 362] on div "Create" at bounding box center [432, 361] width 31 height 9
click at [360, 297] on input "file" at bounding box center [356, 302] width 311 height 38
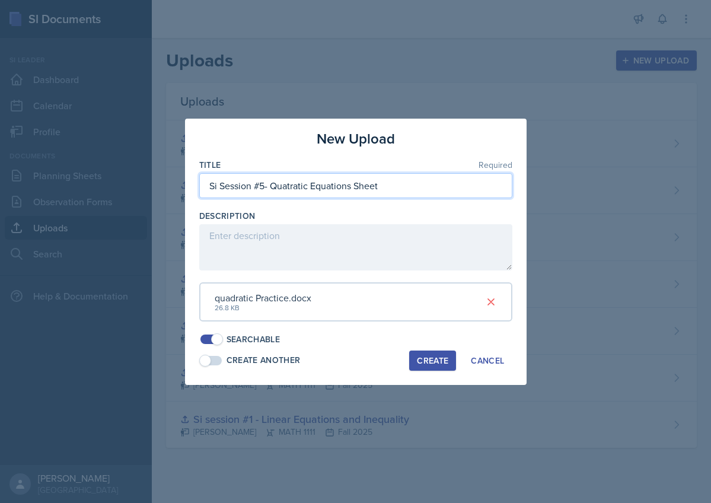
click at [290, 191] on input "Si Session #5- Quatratic Equations Sheet" at bounding box center [355, 185] width 313 height 25
type input "Si Session #5- Quadratic Equations Sheet"
click at [426, 356] on div "Create" at bounding box center [432, 360] width 31 height 9
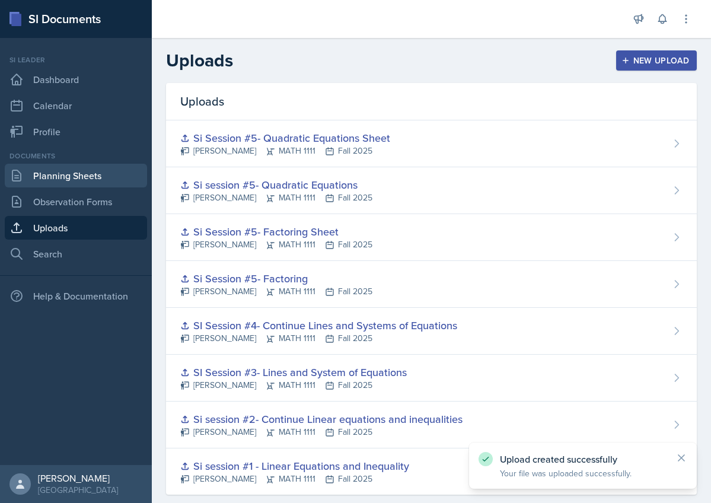
click at [90, 185] on link "Planning Sheets" at bounding box center [76, 176] width 142 height 24
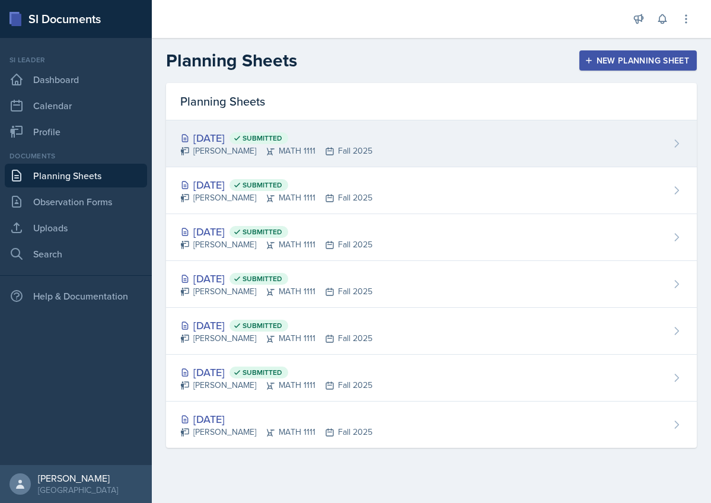
click at [242, 134] on div "[DATE] Submitted" at bounding box center [276, 138] width 192 height 16
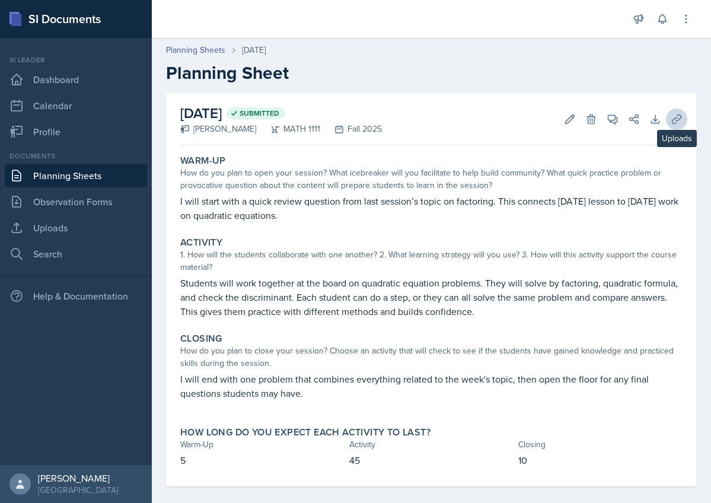
click at [676, 118] on icon at bounding box center [676, 119] width 9 height 9
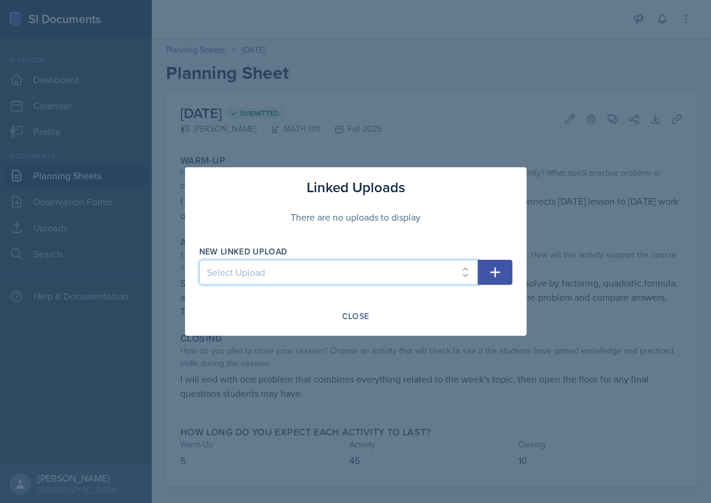
select select "feee4cc2-c6ca-4e4c-a238-f5a97a86d592"
click at [506, 271] on button "button" at bounding box center [495, 272] width 34 height 25
select select
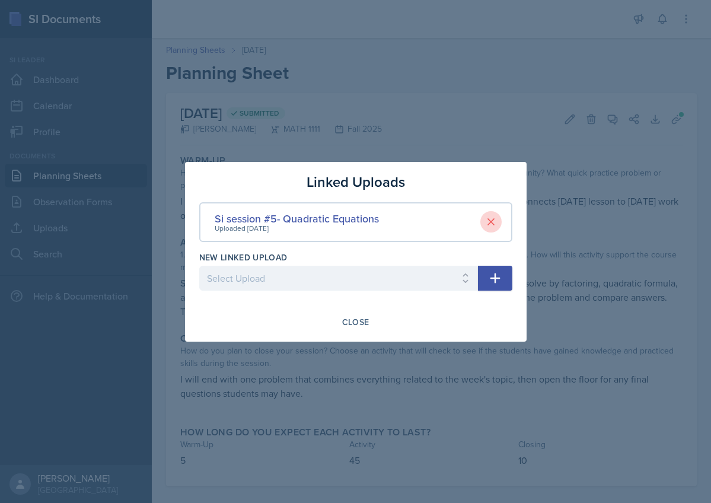
click at [492, 223] on icon at bounding box center [491, 222] width 6 height 6
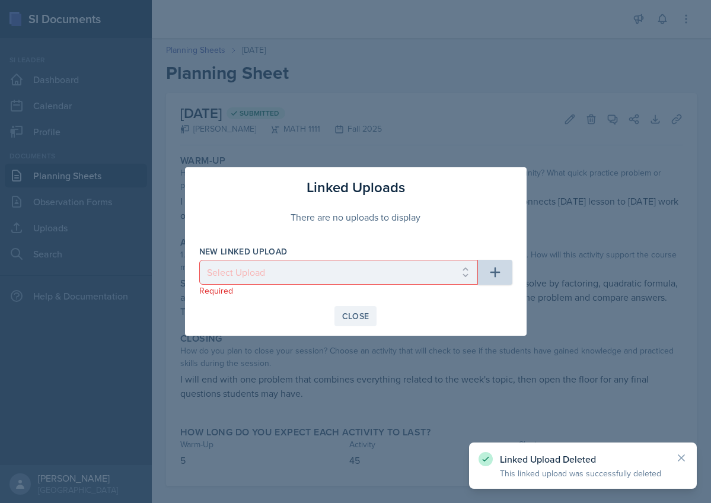
click at [360, 312] on div "Close" at bounding box center [355, 316] width 27 height 9
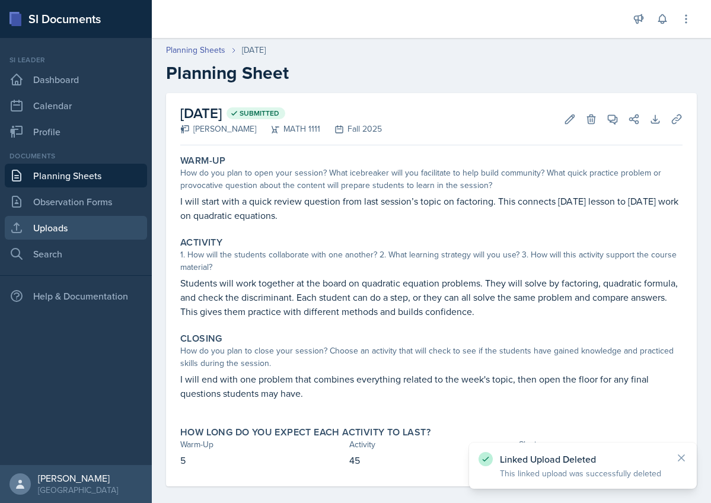
click at [121, 217] on link "Uploads" at bounding box center [76, 228] width 142 height 24
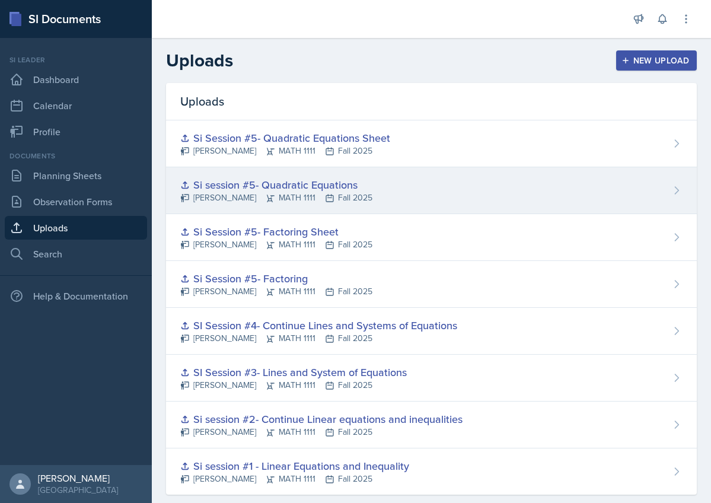
click at [335, 191] on div "Si session #5- Quadratic Equations" at bounding box center [276, 185] width 192 height 16
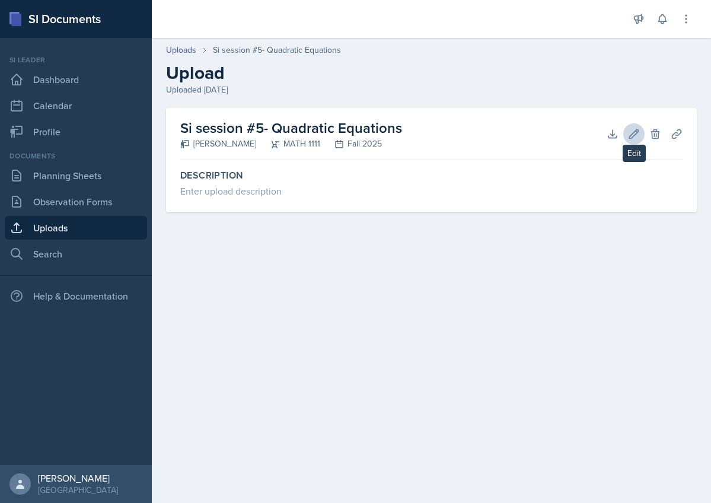
click at [636, 134] on icon at bounding box center [634, 133] width 9 height 9
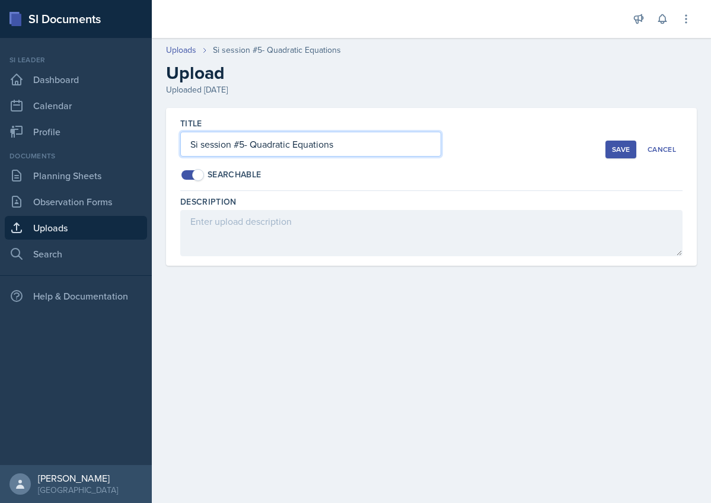
click at [244, 145] on input "Si session #5- Quadratic Equations" at bounding box center [310, 144] width 261 height 25
type input "Si session #6- Quadratic Equations"
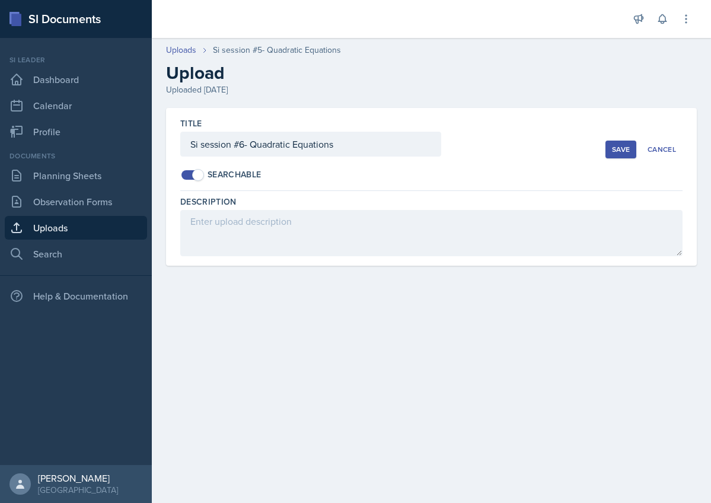
click at [620, 147] on div "Save" at bounding box center [621, 149] width 18 height 9
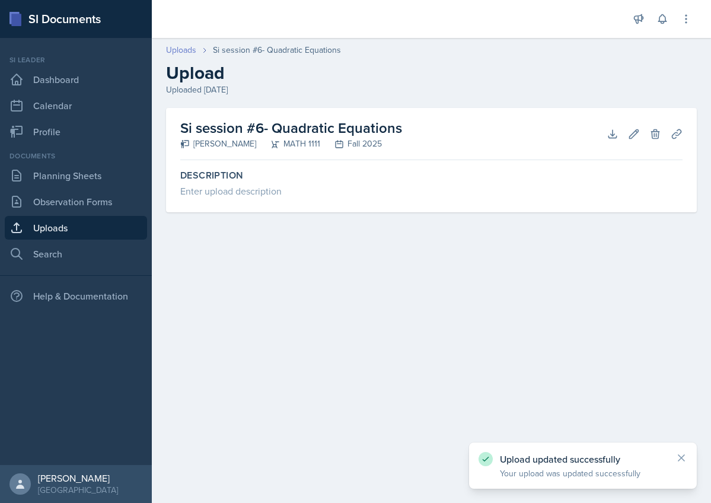
click at [188, 49] on link "Uploads" at bounding box center [181, 50] width 30 height 12
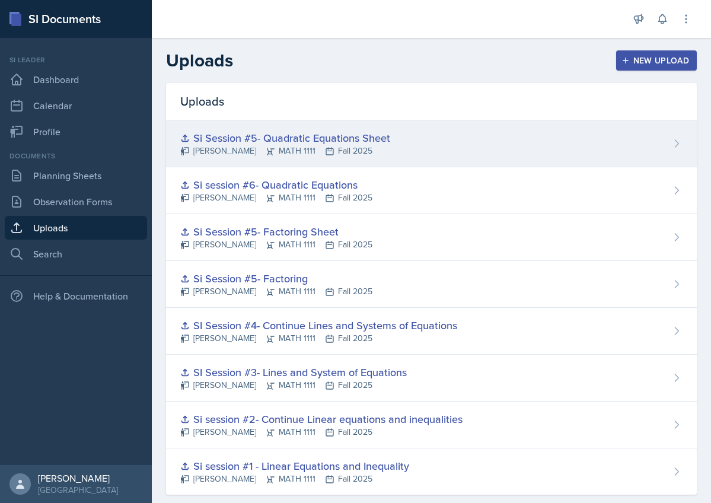
click at [234, 139] on div "Si Session #5- Quadratic Equations Sheet" at bounding box center [285, 138] width 210 height 16
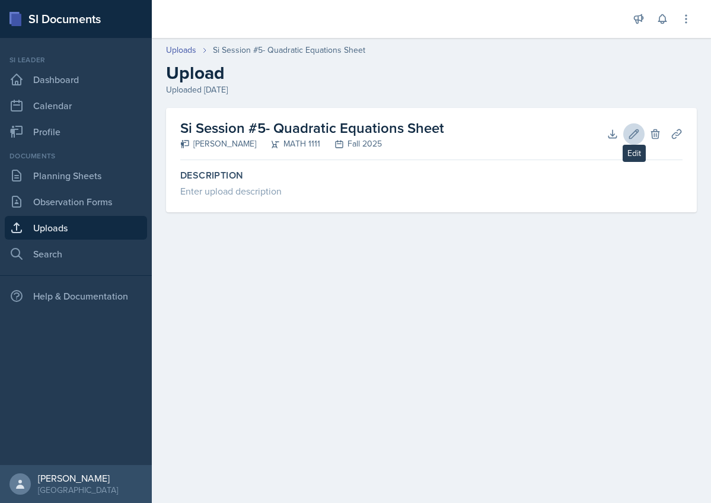
click at [633, 134] on icon at bounding box center [634, 133] width 9 height 9
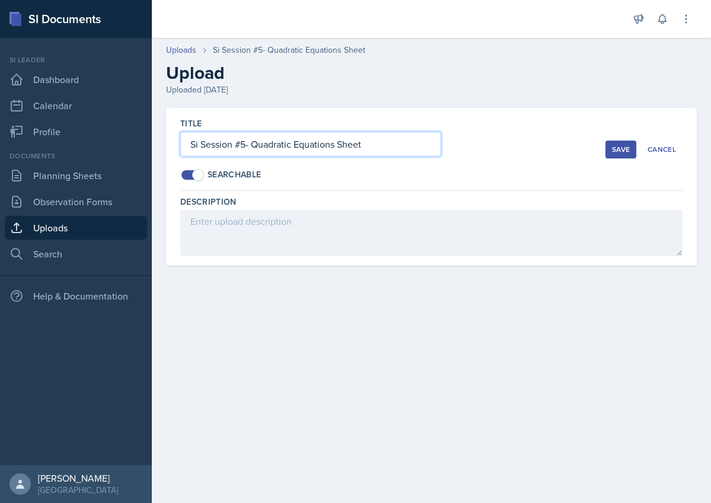
click at [247, 145] on input "Si Session #5- Quadratic Equations Sheet" at bounding box center [310, 144] width 261 height 25
type input "Si Session #6- Quadratic Equations Sheet"
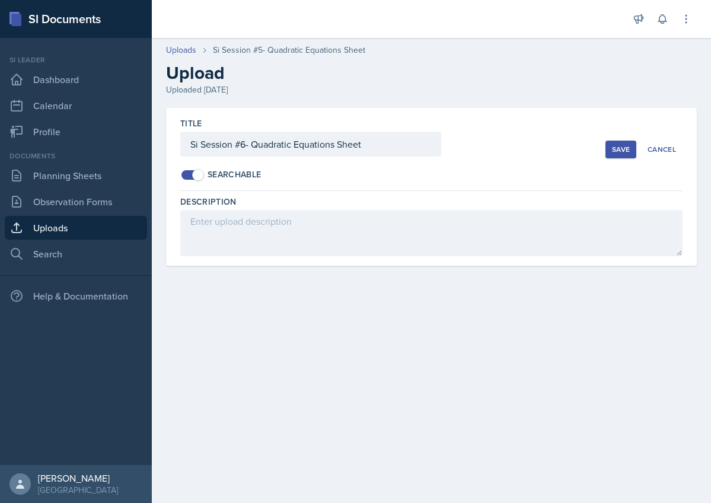
click at [620, 143] on button "Save" at bounding box center [621, 150] width 31 height 18
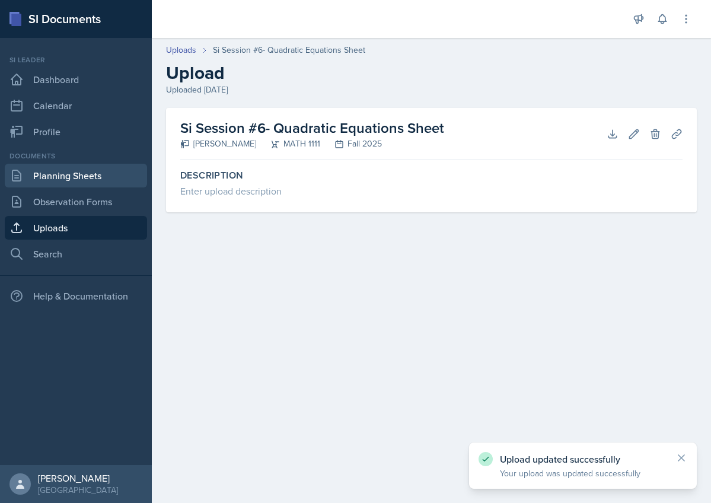
click at [66, 182] on link "Planning Sheets" at bounding box center [76, 176] width 142 height 24
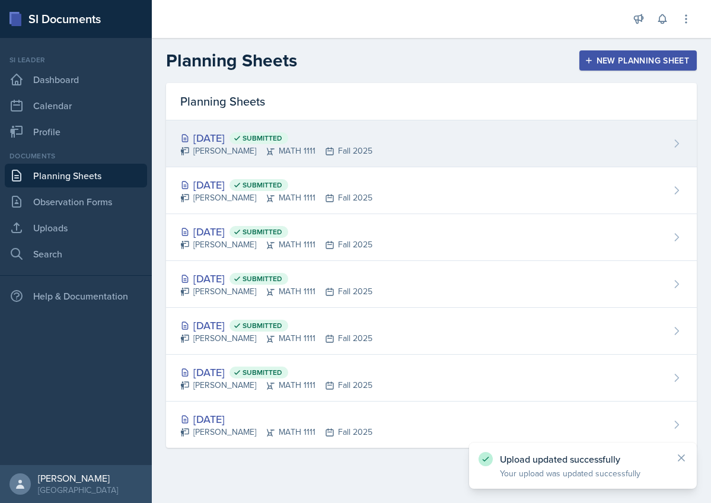
click at [208, 142] on div "[DATE] Submitted" at bounding box center [276, 138] width 192 height 16
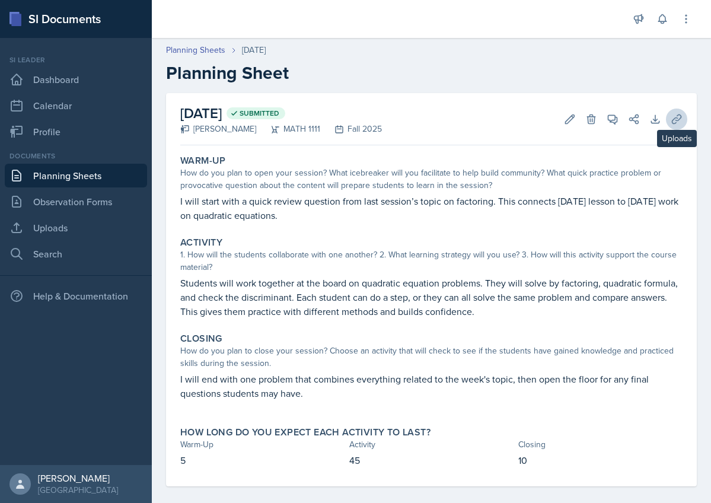
click at [671, 117] on icon at bounding box center [677, 119] width 12 height 12
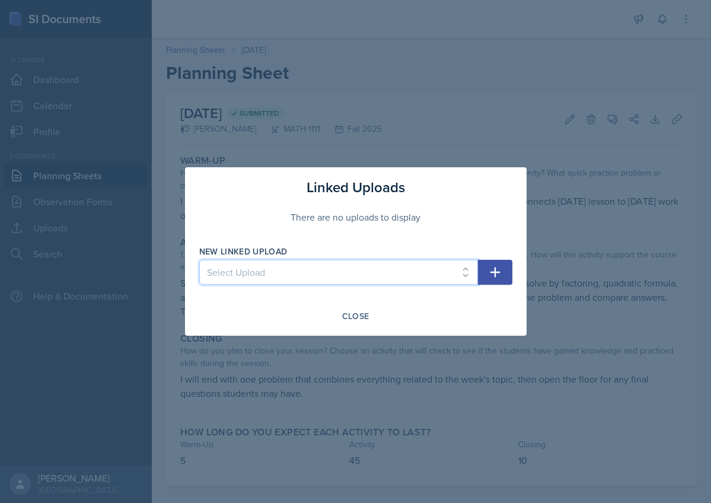
select select "feee4cc2-c6ca-4e4c-a238-f5a97a86d592"
click at [492, 273] on icon "button" at bounding box center [495, 273] width 10 height 10
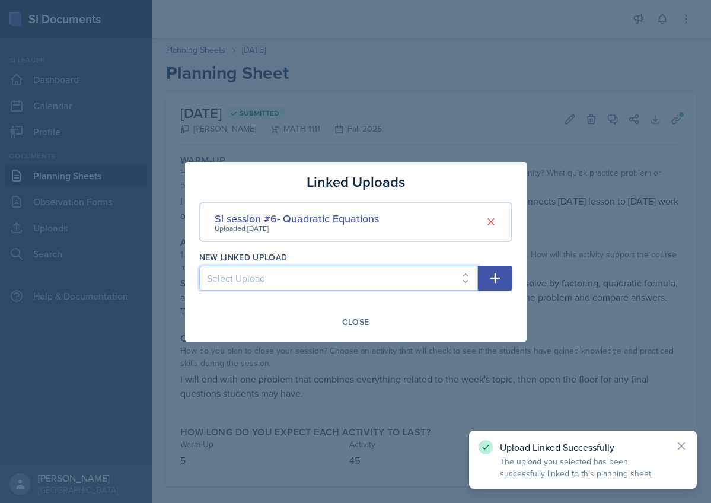
select select "50291beb-7492-43c1-b4fc-6bef73e893c1"
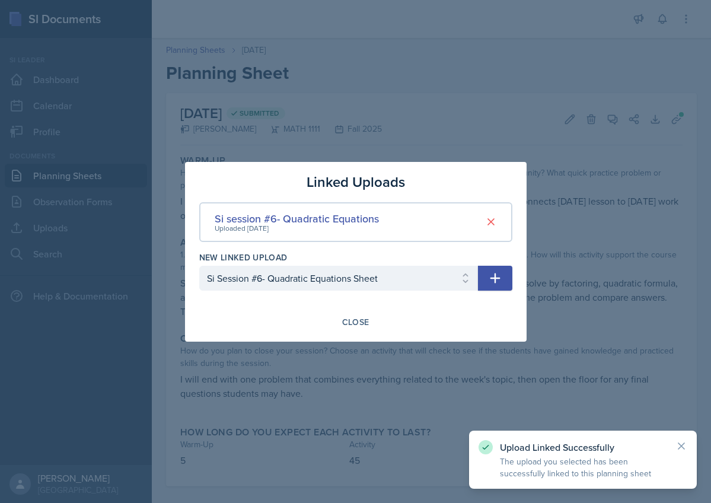
click at [489, 282] on icon "button" at bounding box center [495, 278] width 14 height 14
select select
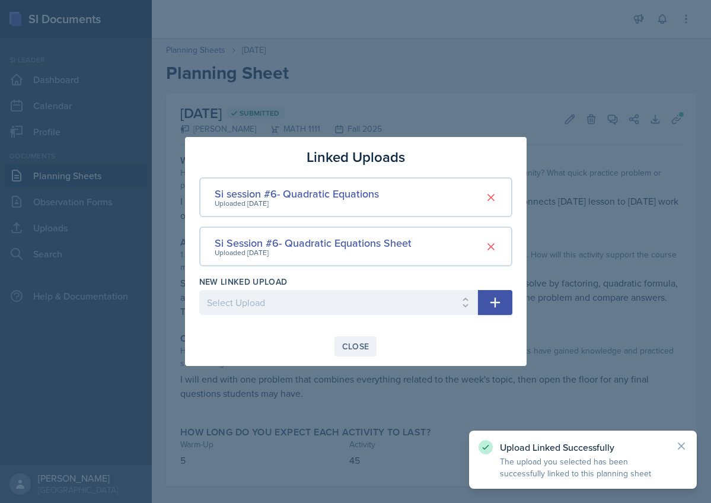
click at [352, 348] on div "Close" at bounding box center [355, 346] width 27 height 9
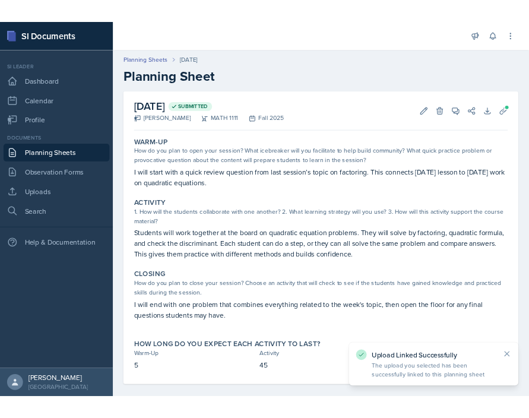
scroll to position [12, 0]
